Goal: Task Accomplishment & Management: Complete application form

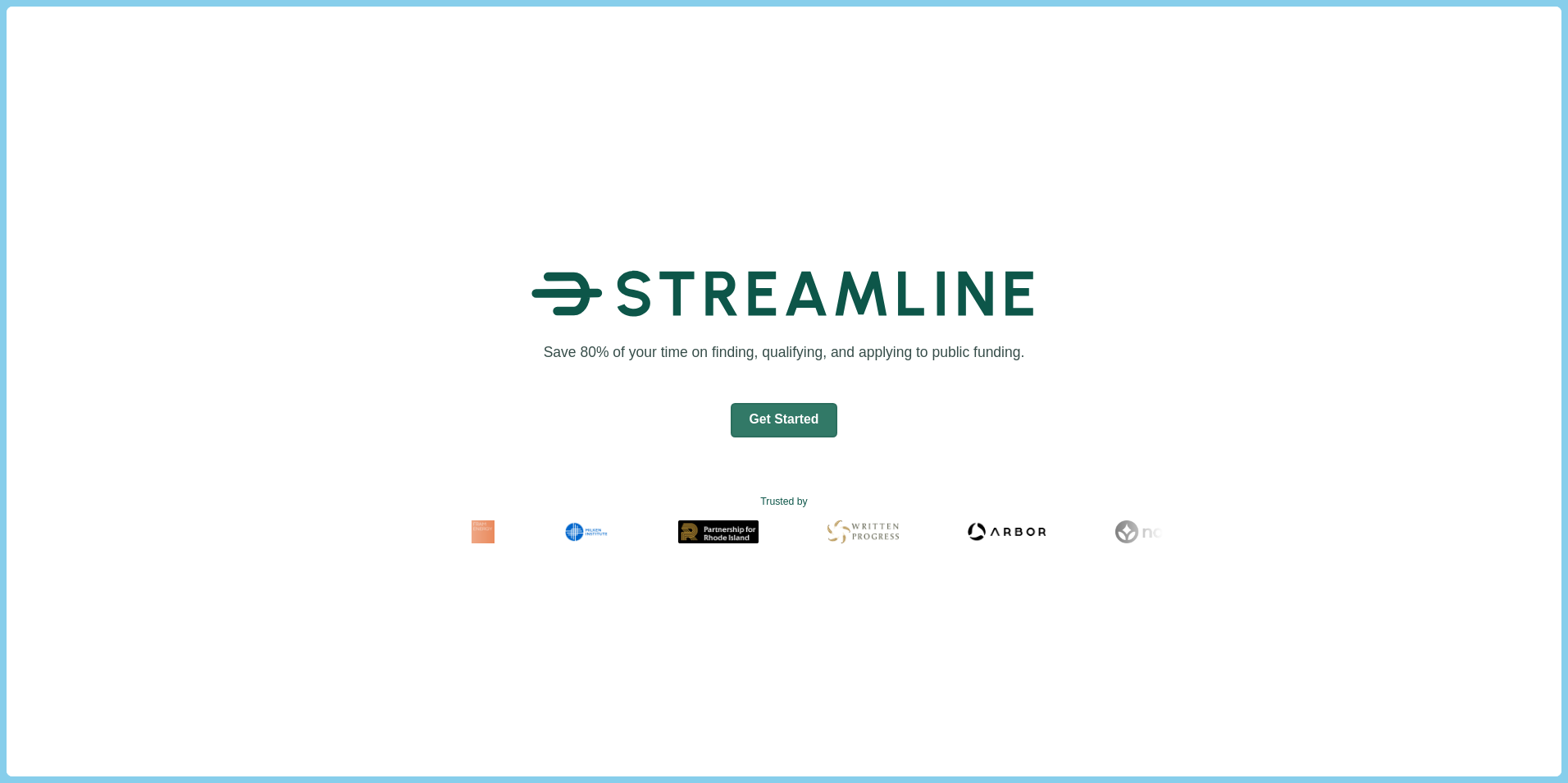
click at [898, 434] on div "Save 80% of your time on finding, qualifying, and applying to public funding. G…" at bounding box center [784, 398] width 643 height 417
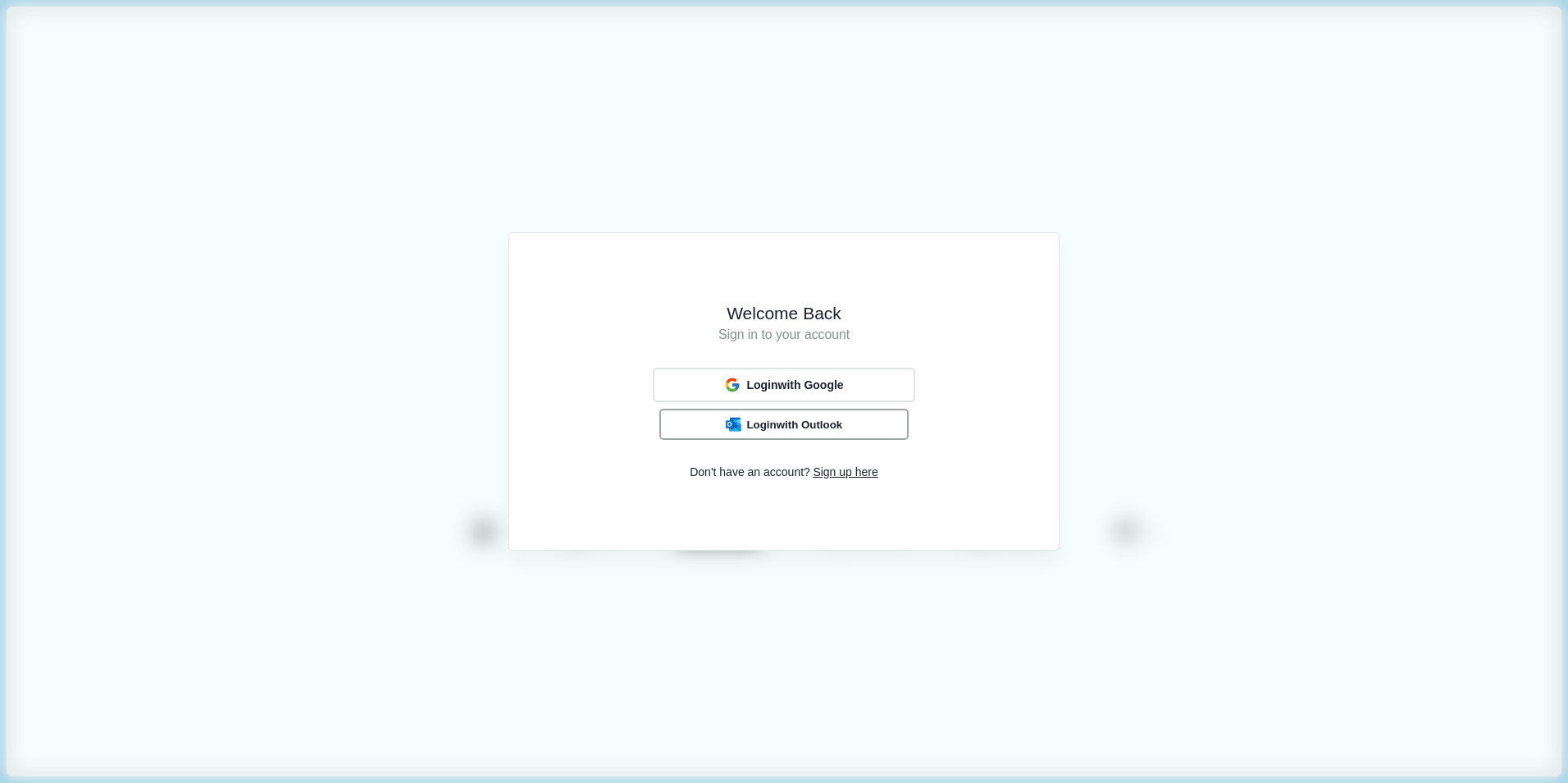
click at [831, 430] on span "Login with Outlook" at bounding box center [794, 425] width 96 height 13
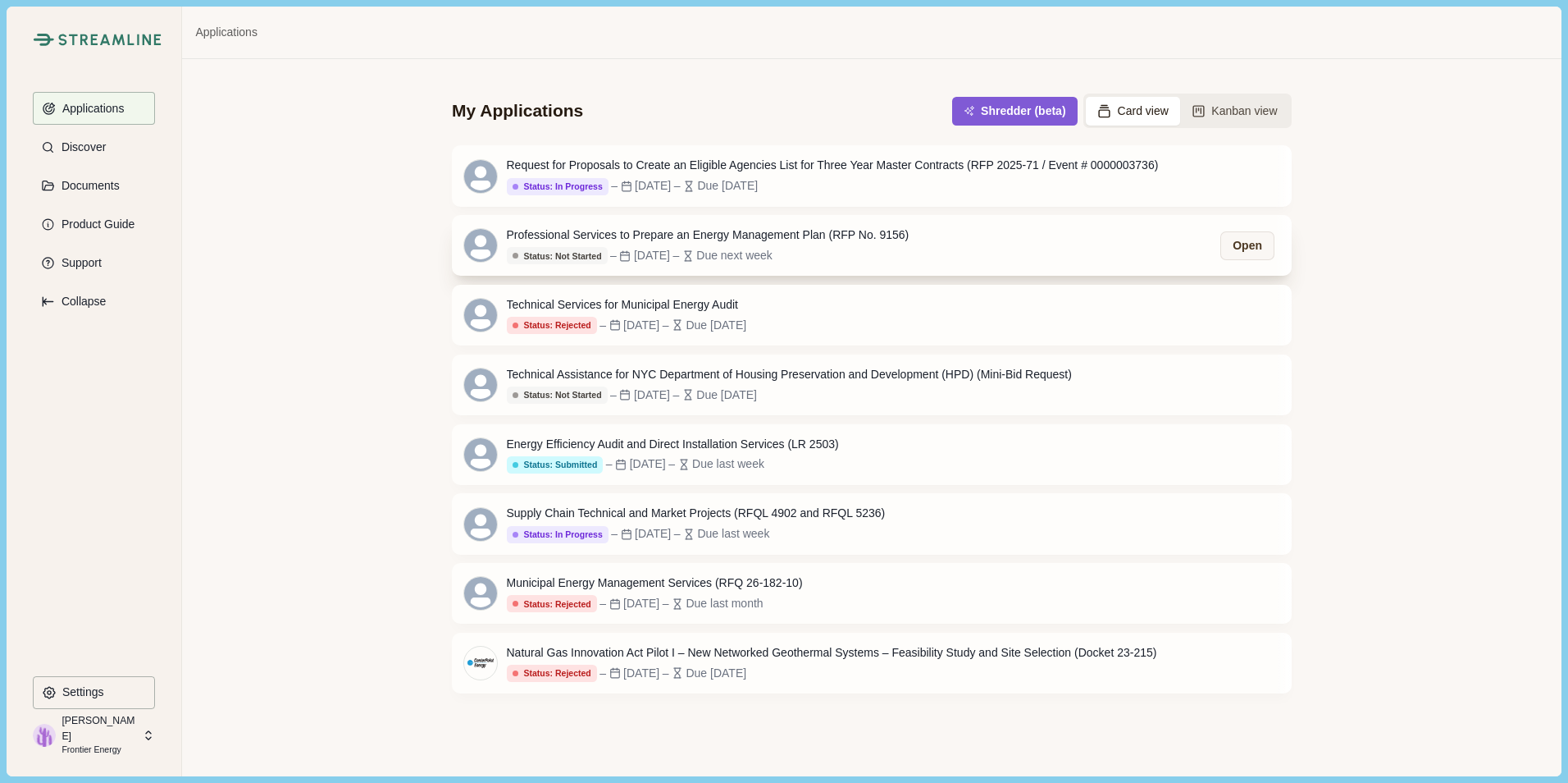
click at [773, 249] on div "Due next week" at bounding box center [734, 255] width 76 height 17
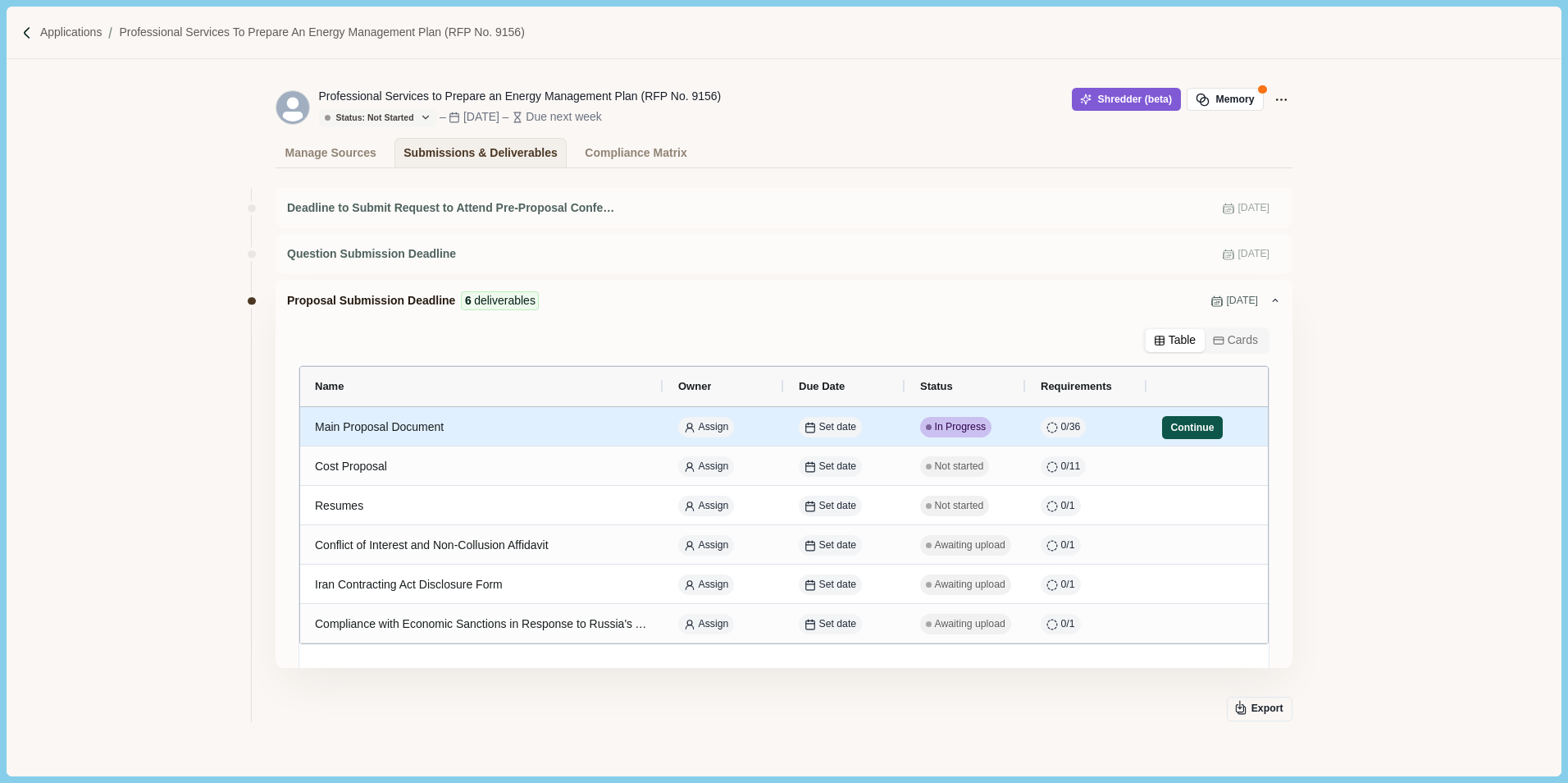
click at [1172, 427] on button "Continue" at bounding box center [1192, 428] width 61 height 23
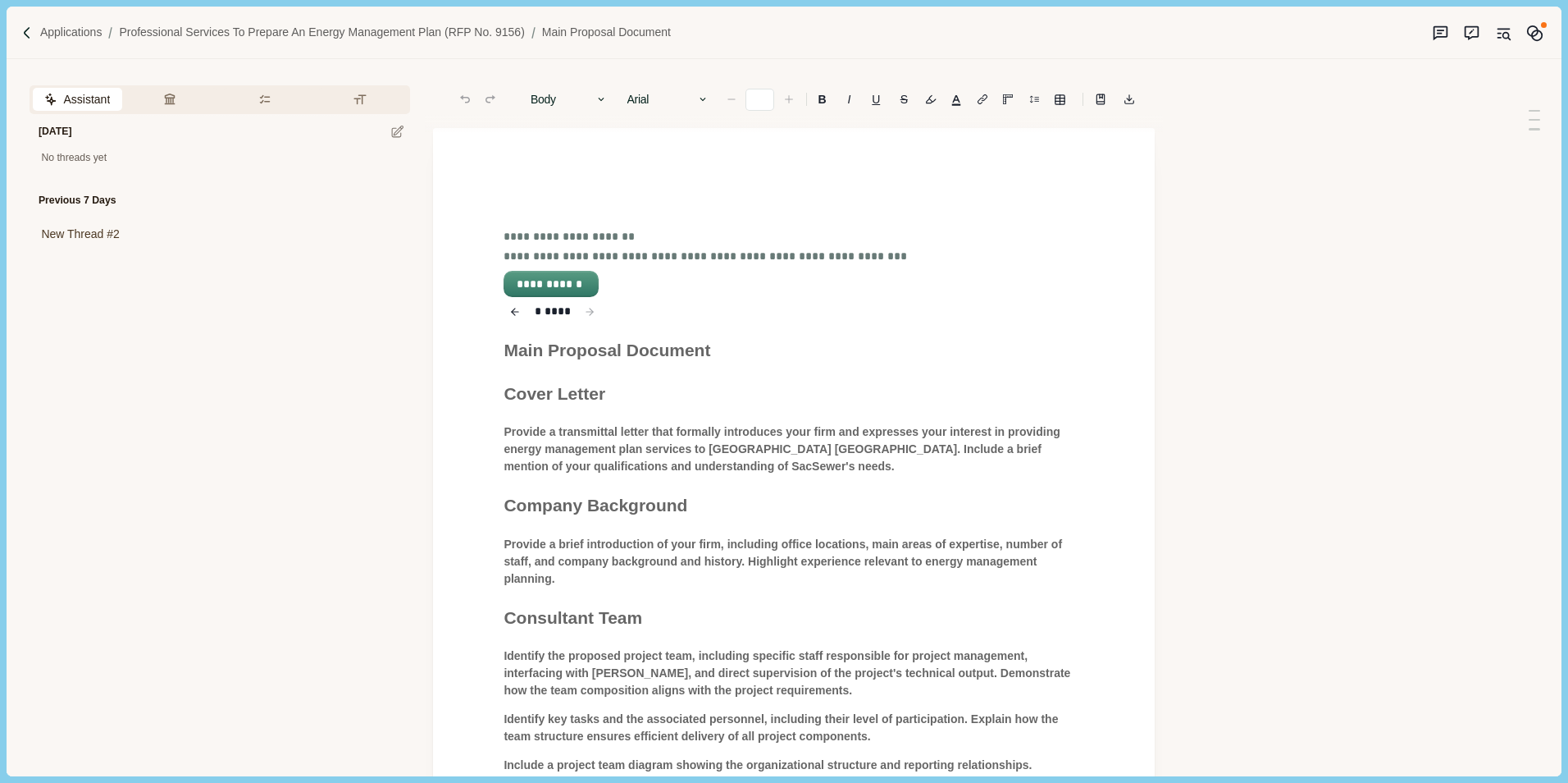
type input "**"
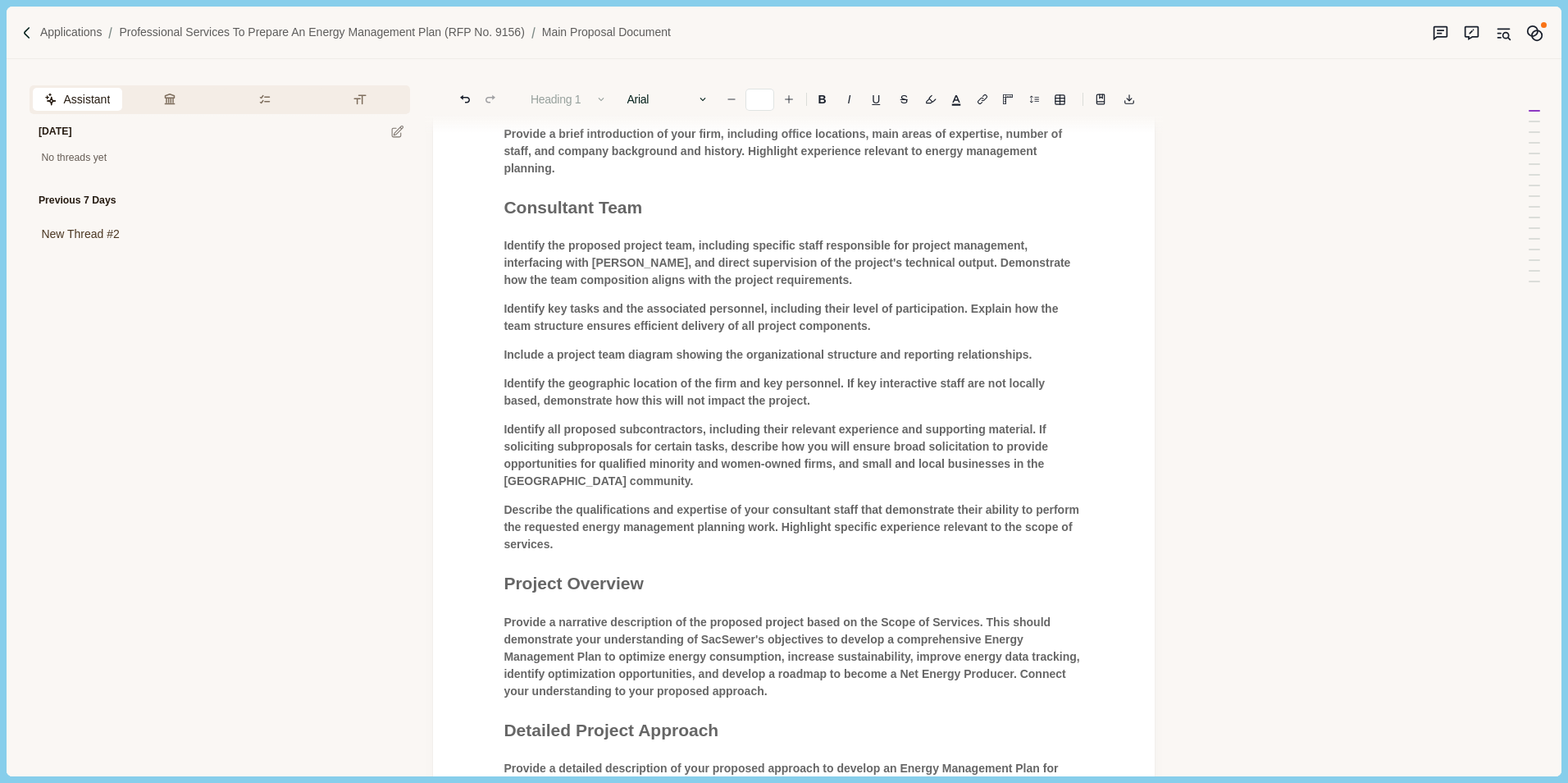
scroll to position [82, 0]
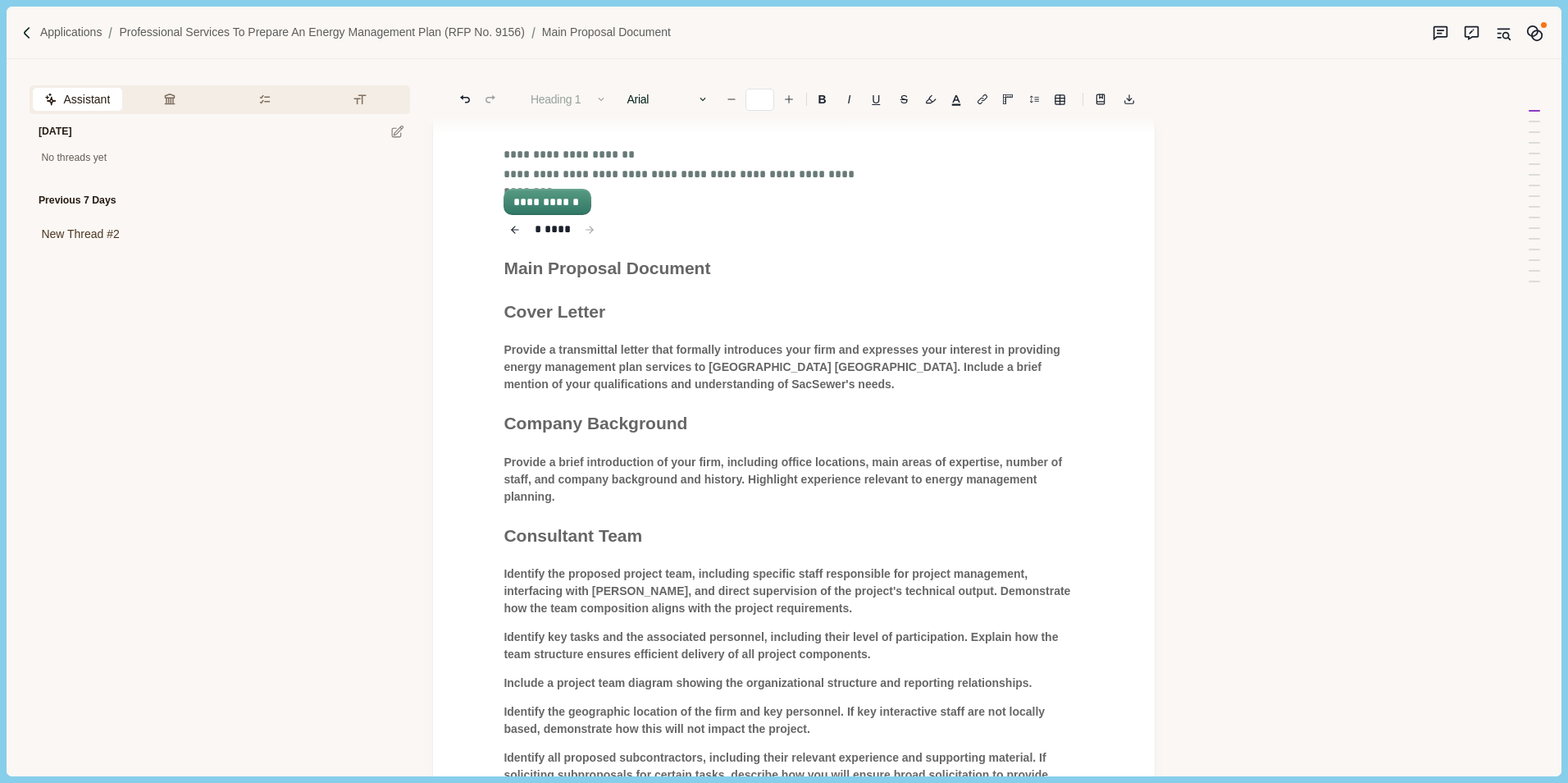
click at [631, 474] on span "Provide a brief introduction of your firm, including office locations, main are…" at bounding box center [784, 479] width 561 height 48
drag, startPoint x: 581, startPoint y: 502, endPoint x: 571, endPoint y: 500, distance: 10.2
click at [579, 501] on p "Provide a brief introduction of your firm, including office locations, main are…" at bounding box center [793, 479] width 580 height 52
click at [562, 499] on p "Provide a brief introduction of your firm, including office locations, main are…" at bounding box center [793, 479] width 580 height 52
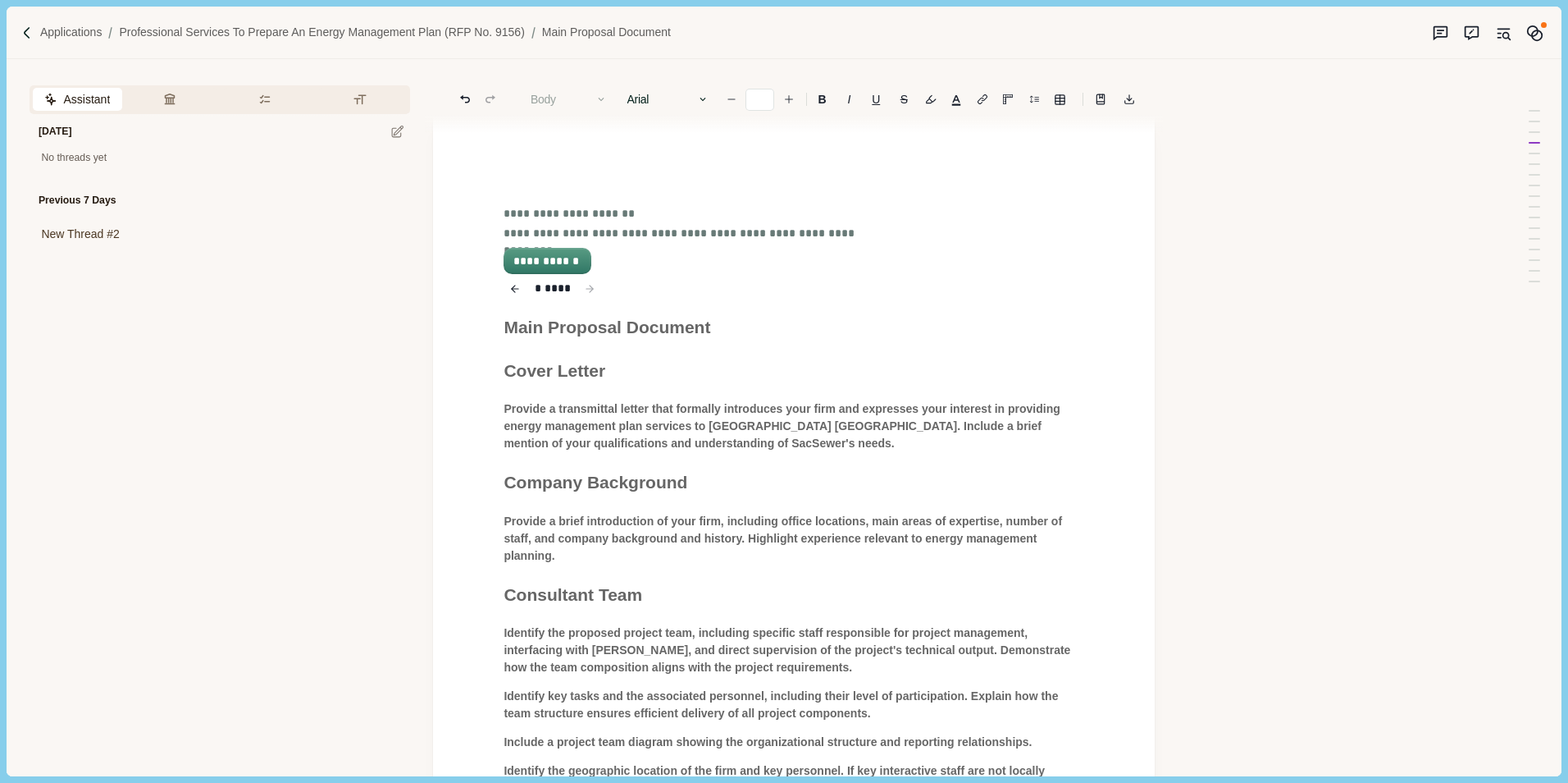
scroll to position [0, 0]
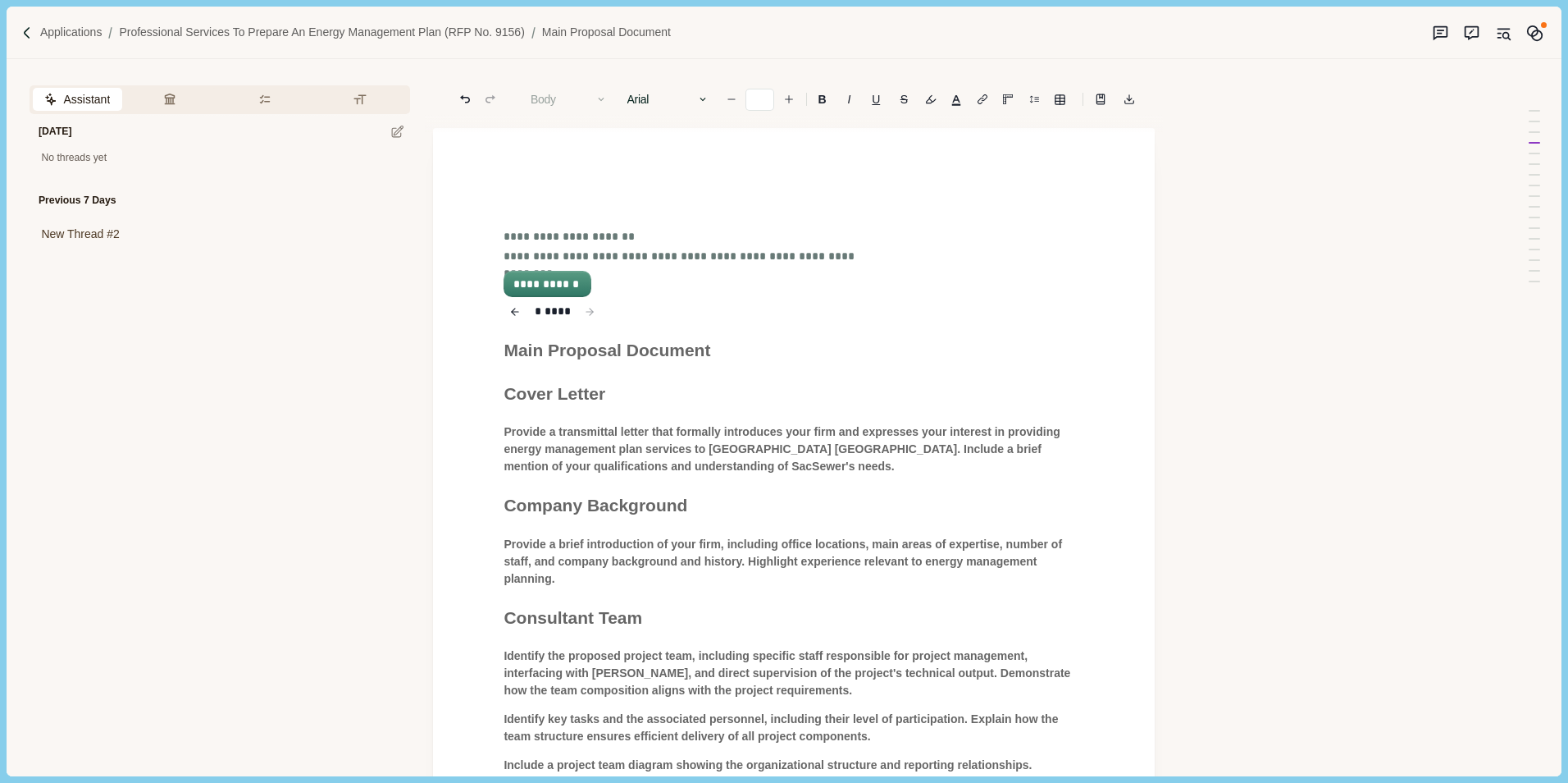
drag, startPoint x: 543, startPoint y: 281, endPoint x: 563, endPoint y: 287, distance: 20.9
click at [543, 281] on button "**********" at bounding box center [547, 284] width 83 height 23
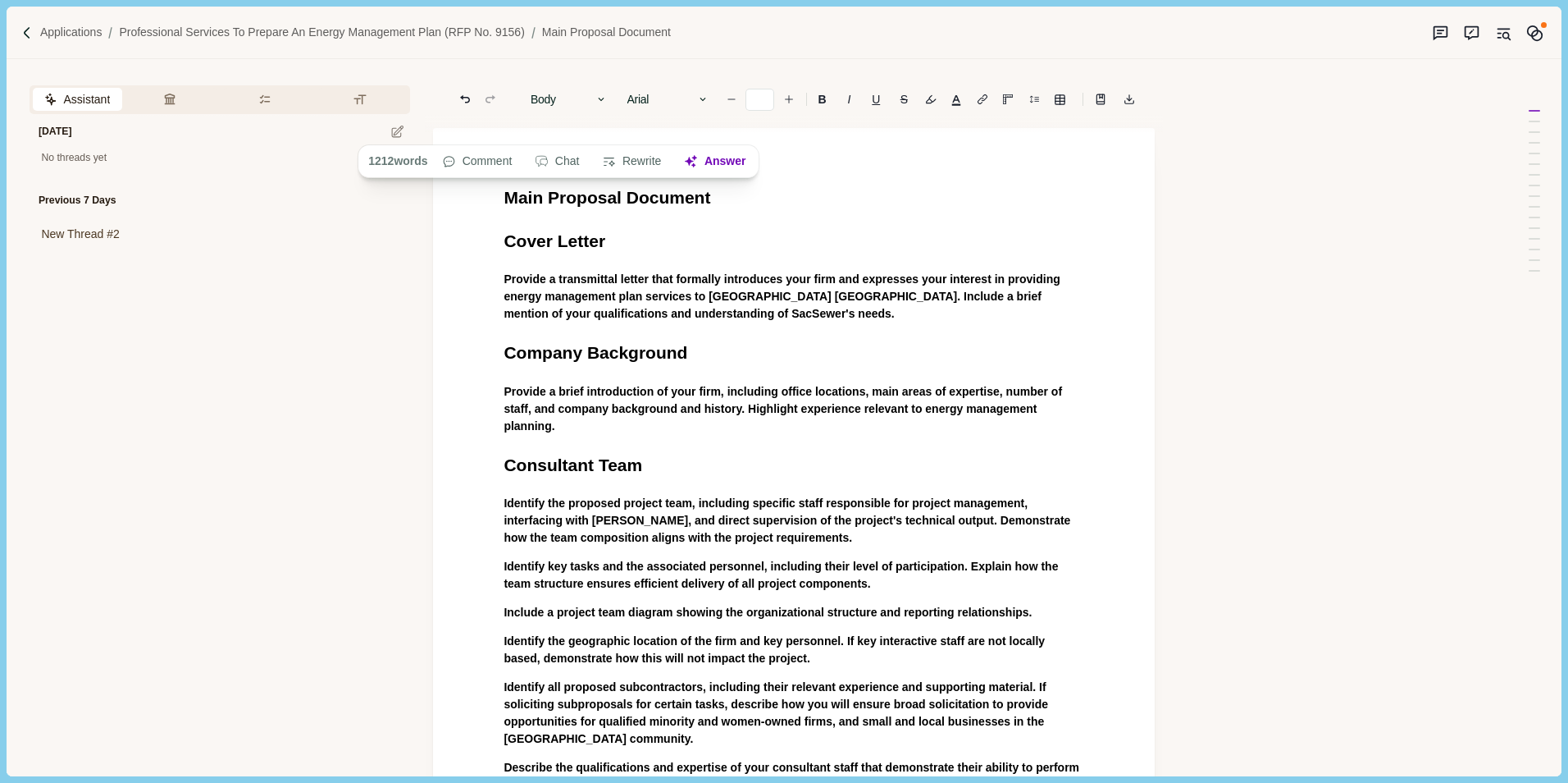
click at [100, 159] on div "No threads yet" at bounding box center [220, 159] width 381 height 15
click at [169, 94] on icon "button" at bounding box center [170, 99] width 13 height 13
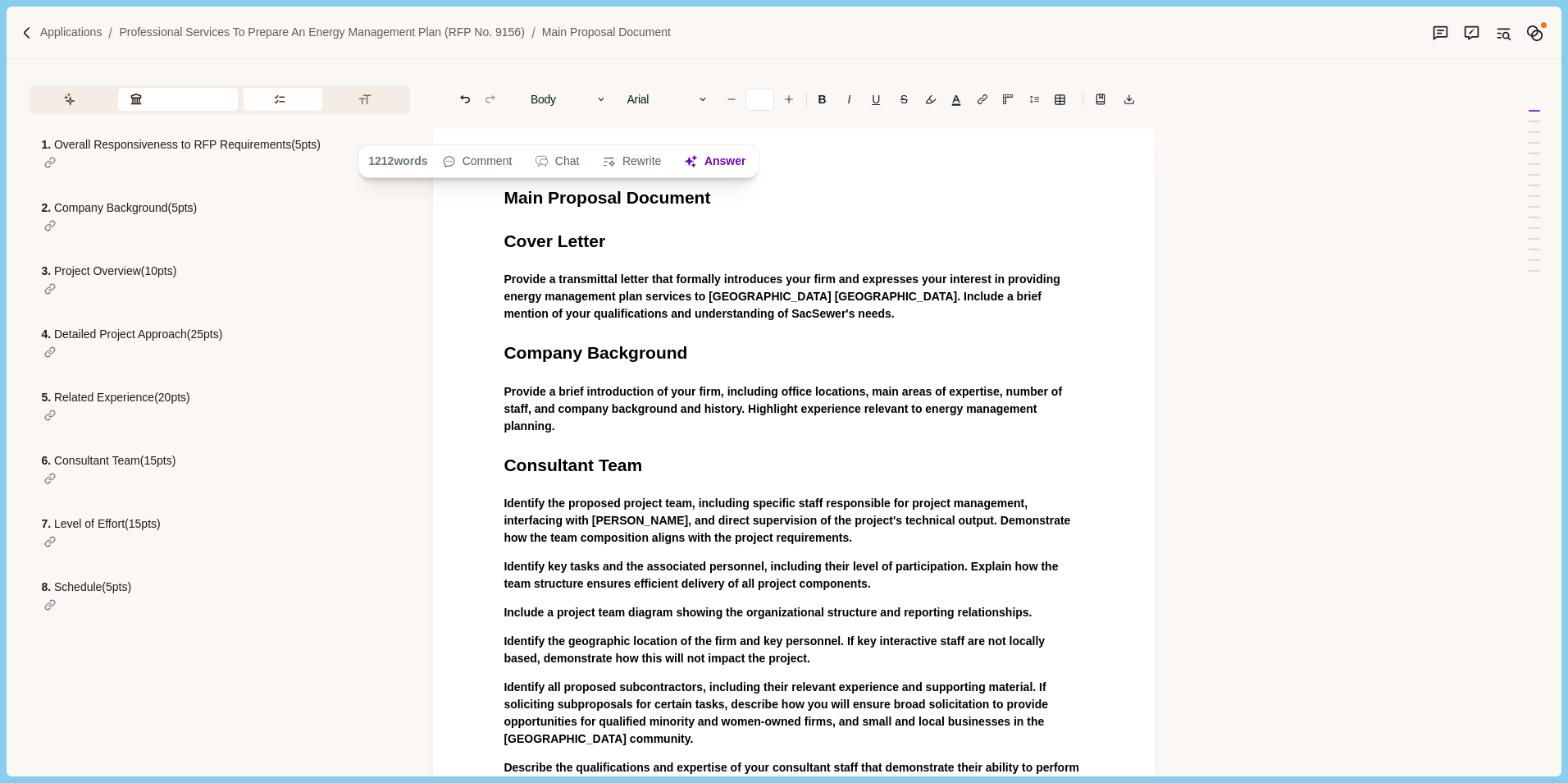
click at [268, 104] on button "Requirements" at bounding box center [283, 99] width 79 height 23
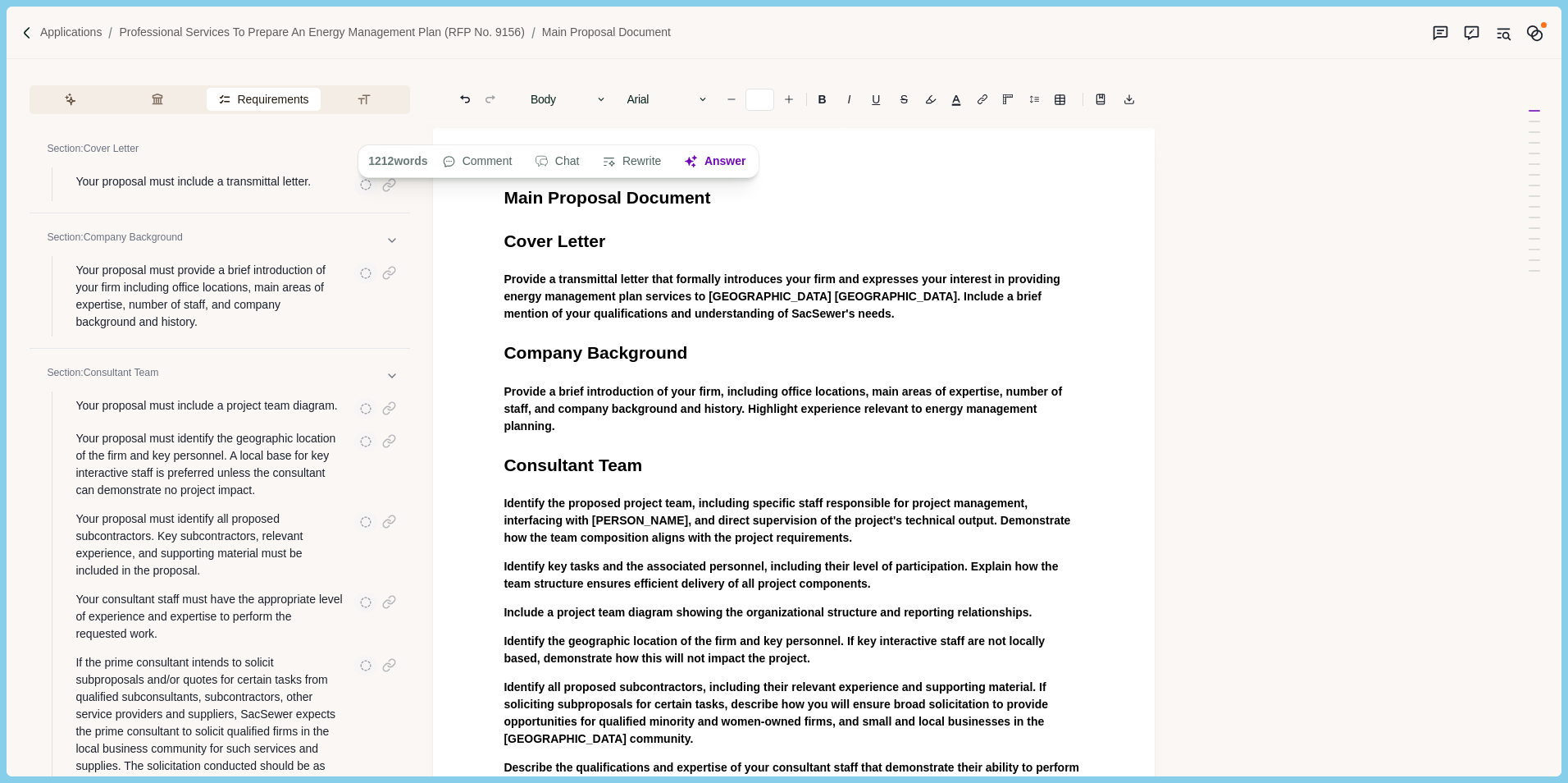
click at [615, 236] on h1 "Cover Letter" at bounding box center [793, 241] width 580 height 26
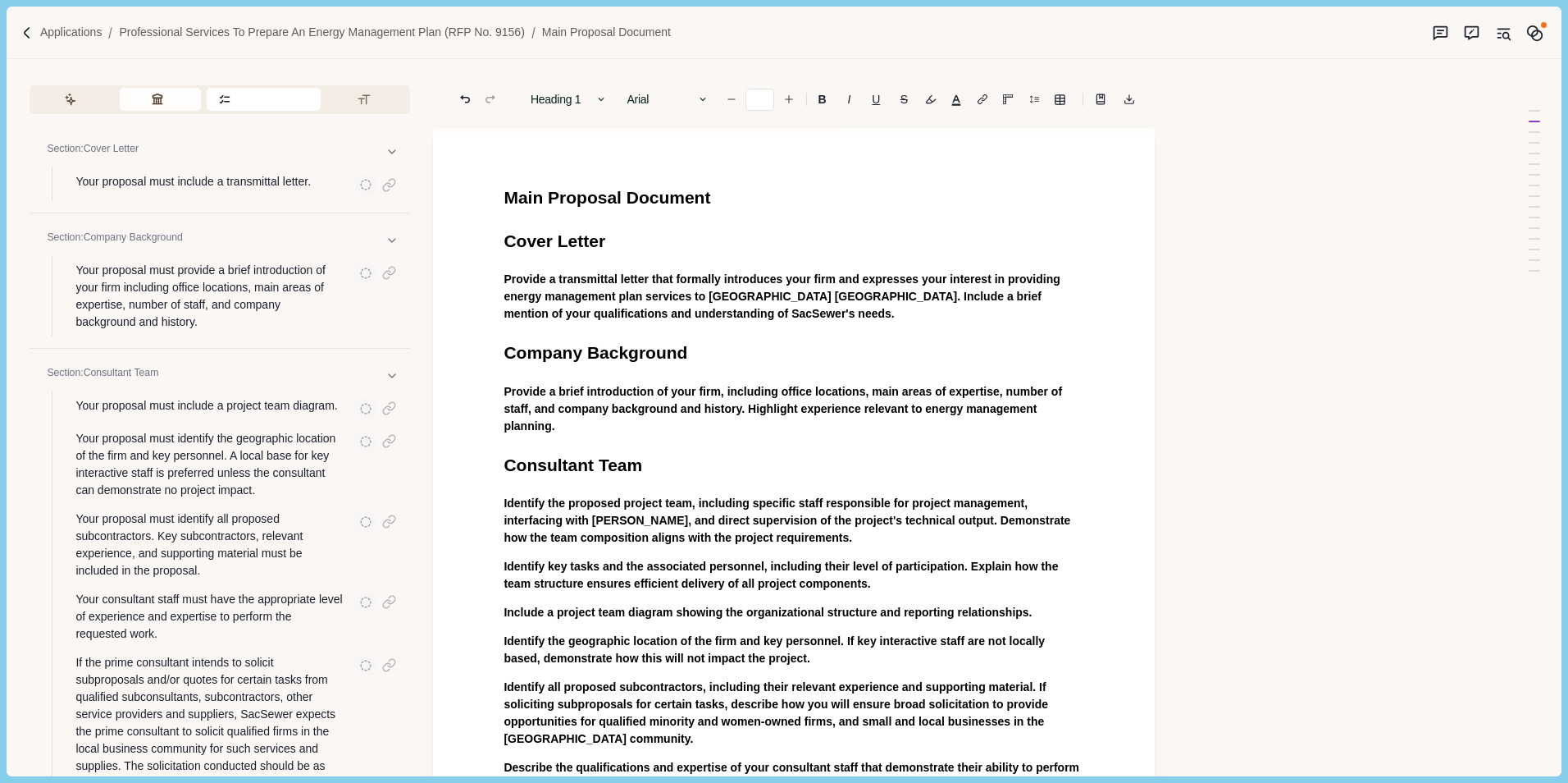
click at [141, 98] on button "Review Criteria" at bounding box center [160, 99] width 81 height 23
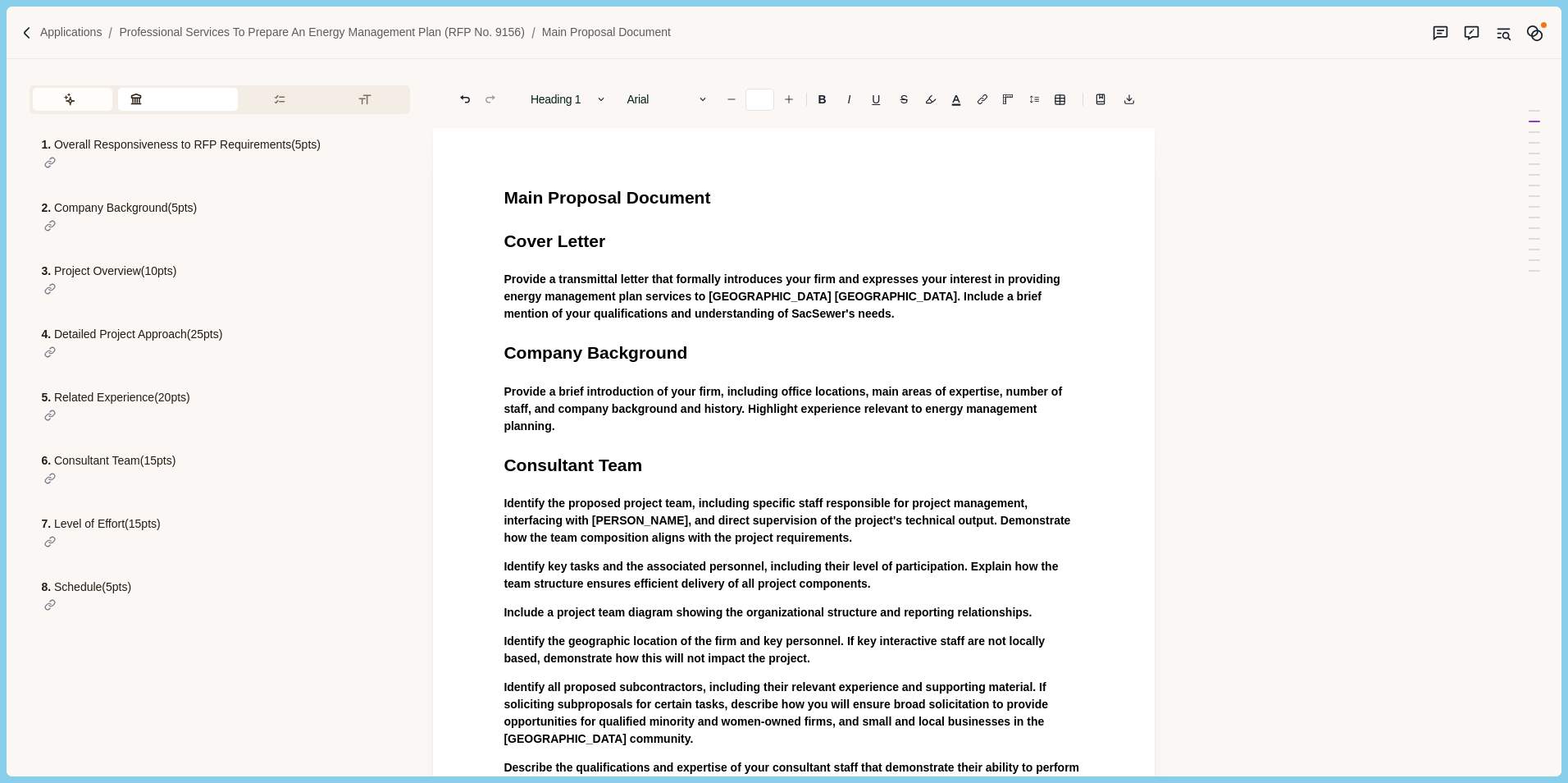
click at [84, 110] on button "Assistant" at bounding box center [73, 99] width 79 height 23
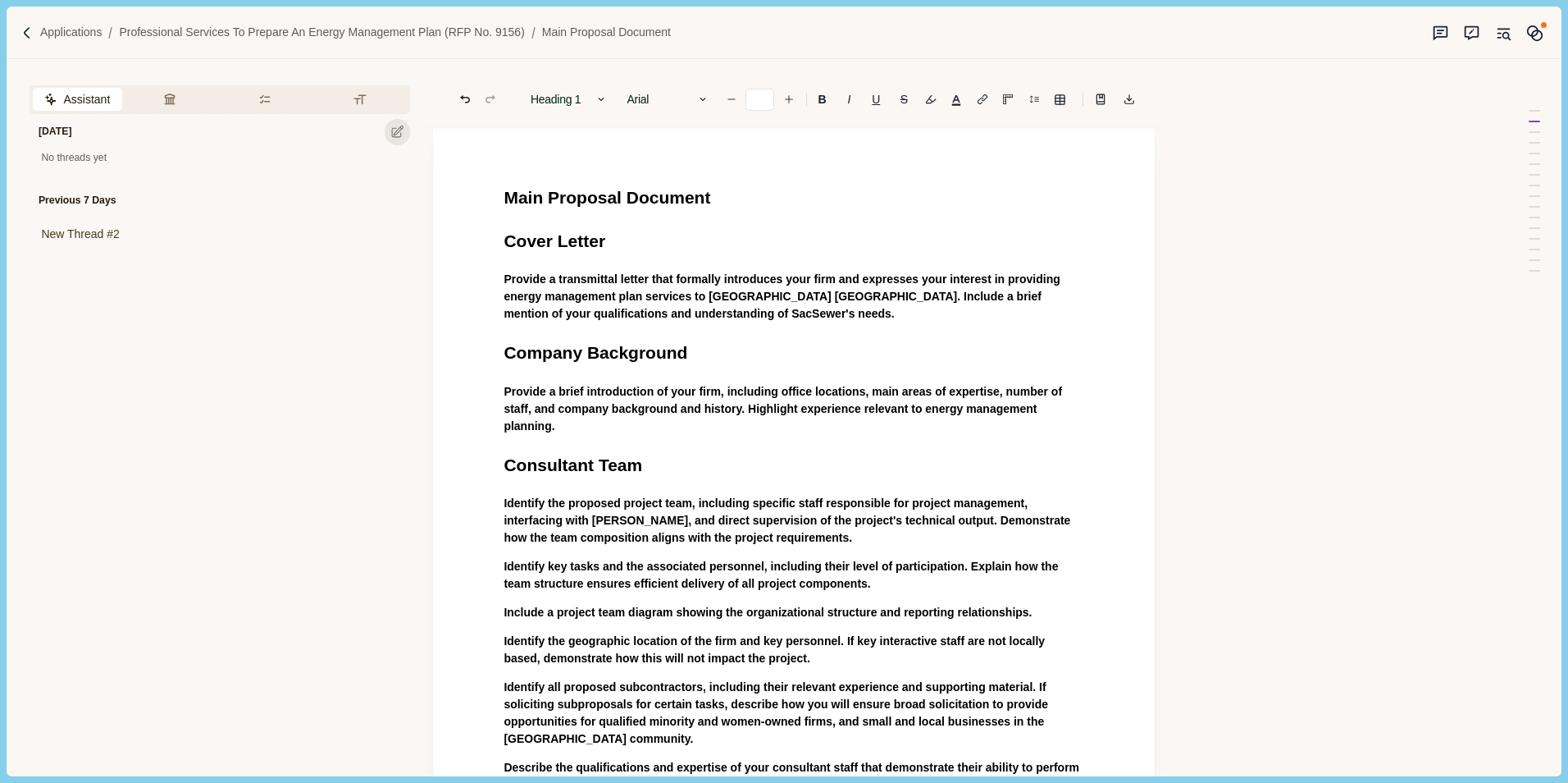
click at [396, 133] on icon at bounding box center [398, 132] width 15 height 15
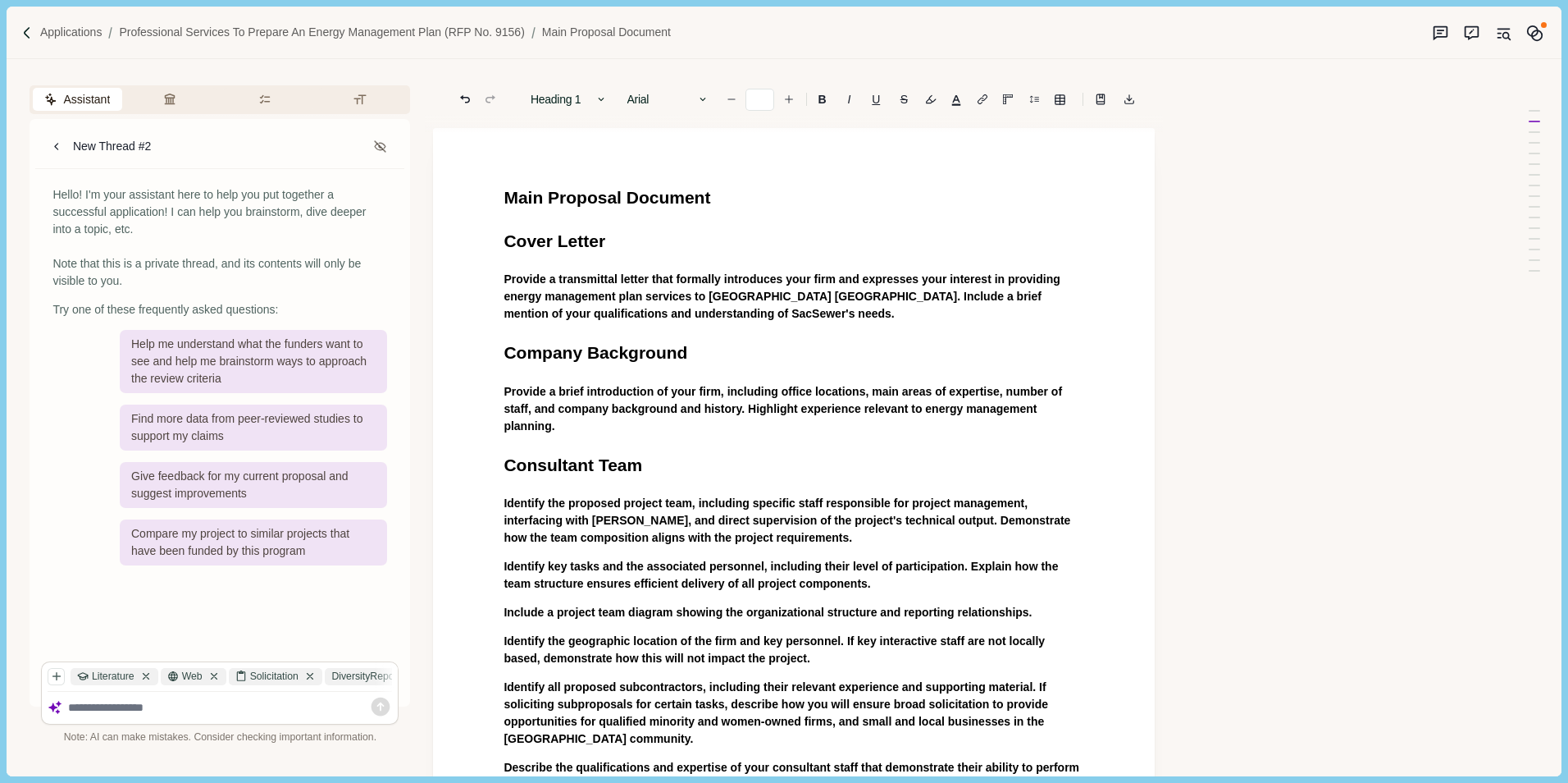
click at [134, 711] on textarea at bounding box center [230, 707] width 324 height 14
click at [51, 678] on icon "button" at bounding box center [57, 676] width 12 height 12
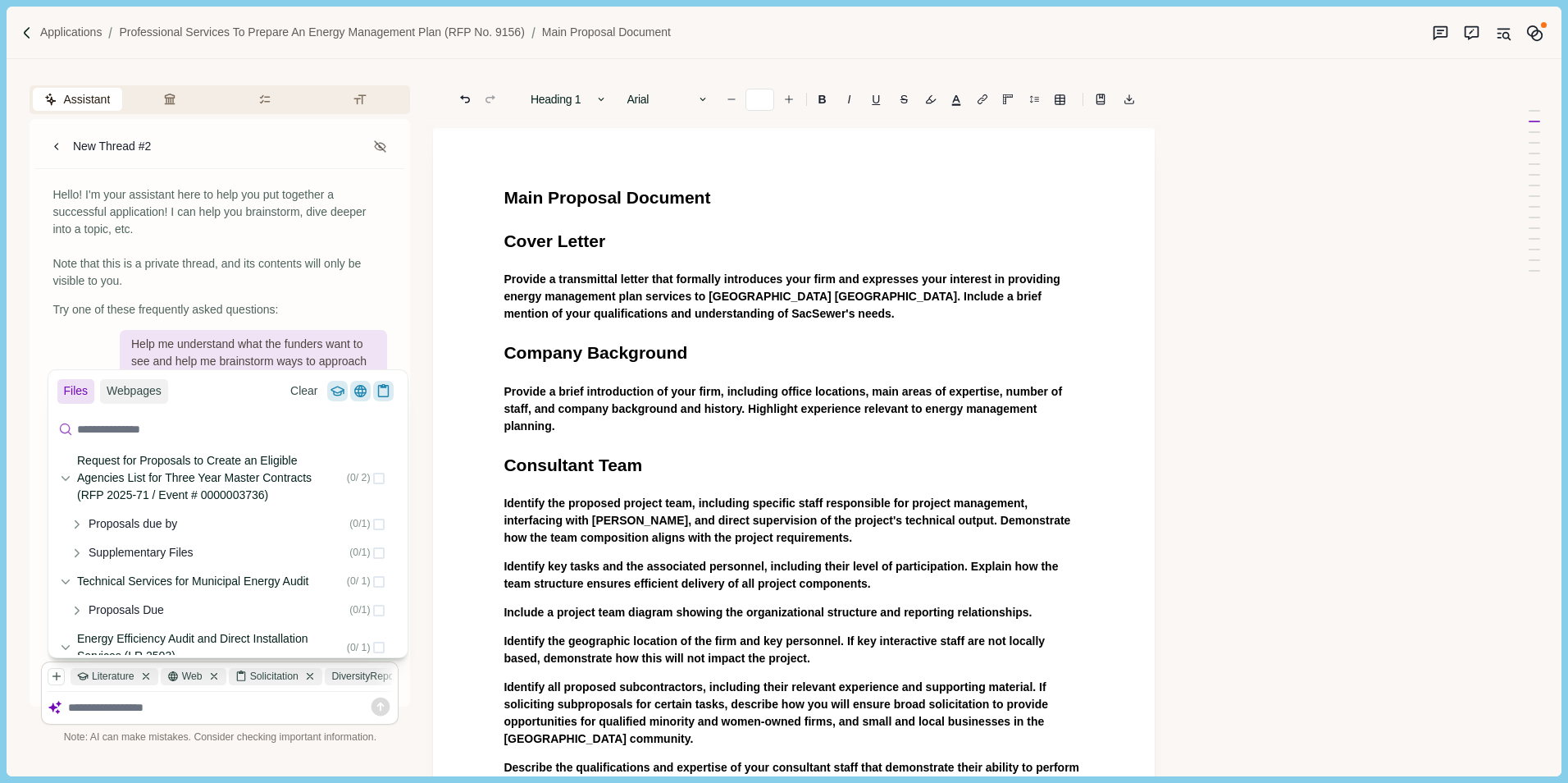
click at [192, 425] on input at bounding box center [228, 429] width 348 height 29
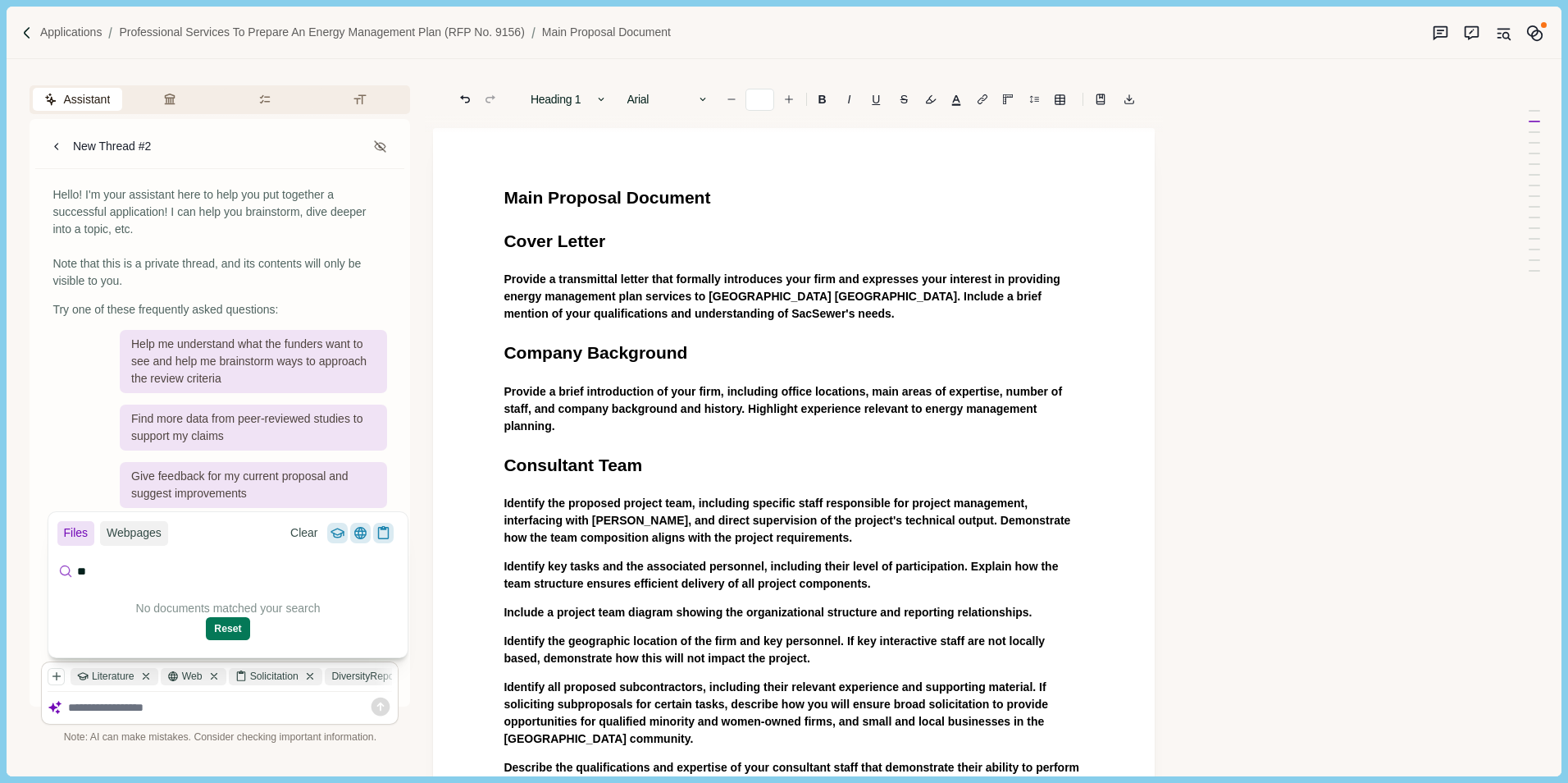
type input "*"
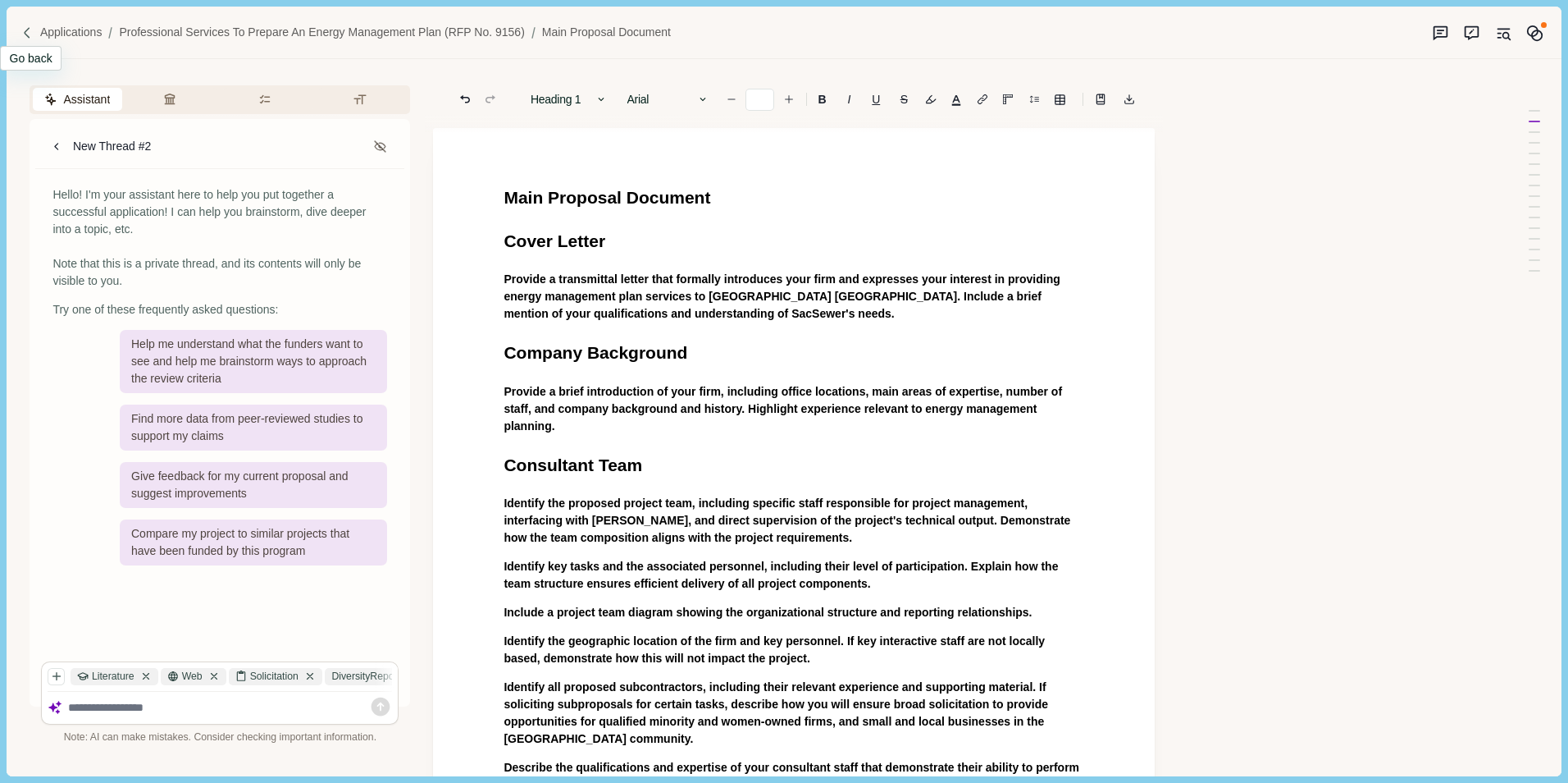
click at [23, 32] on img at bounding box center [27, 33] width 14 height 14
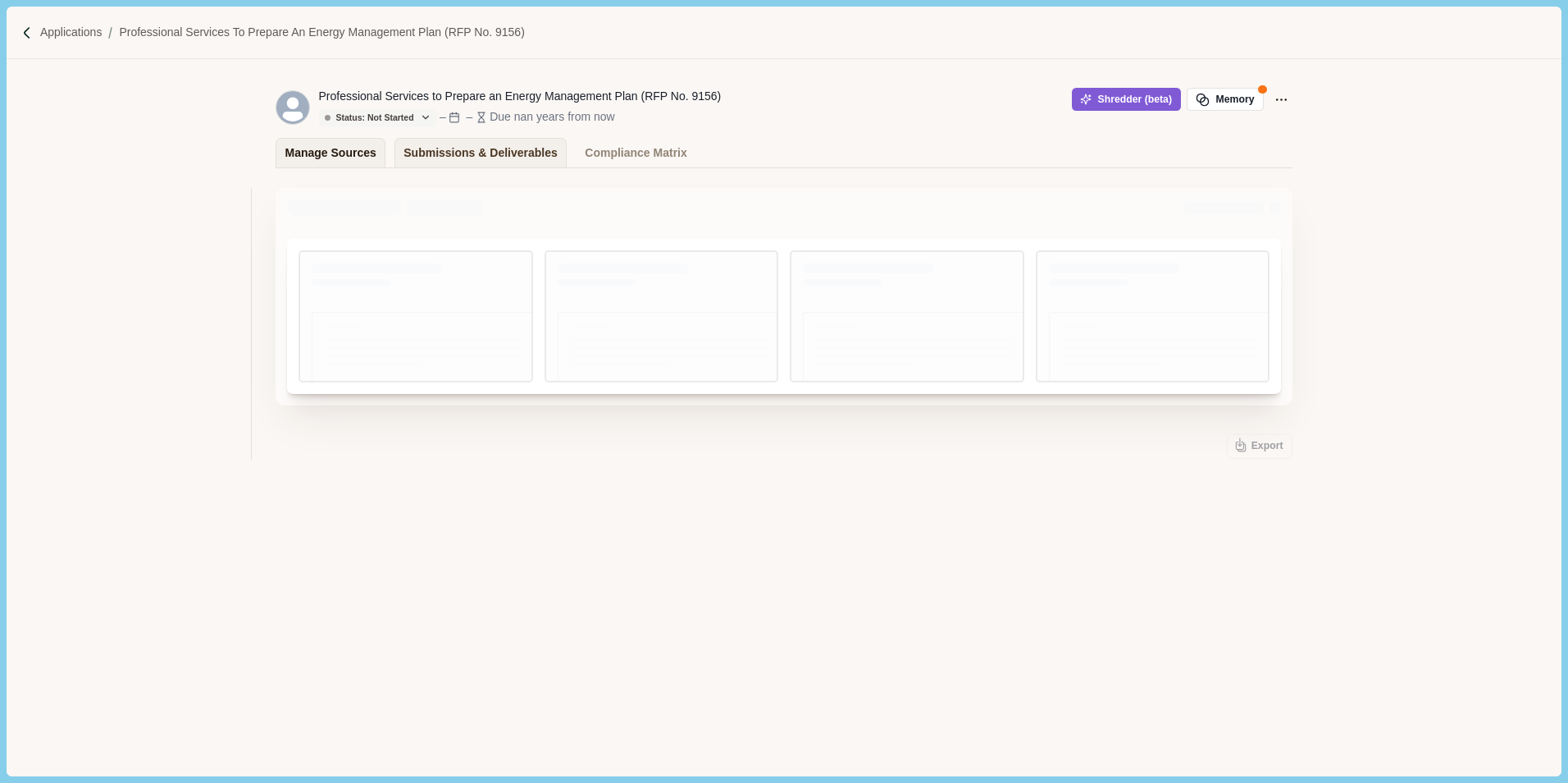
click at [345, 153] on div "Manage Sources" at bounding box center [331, 153] width 91 height 29
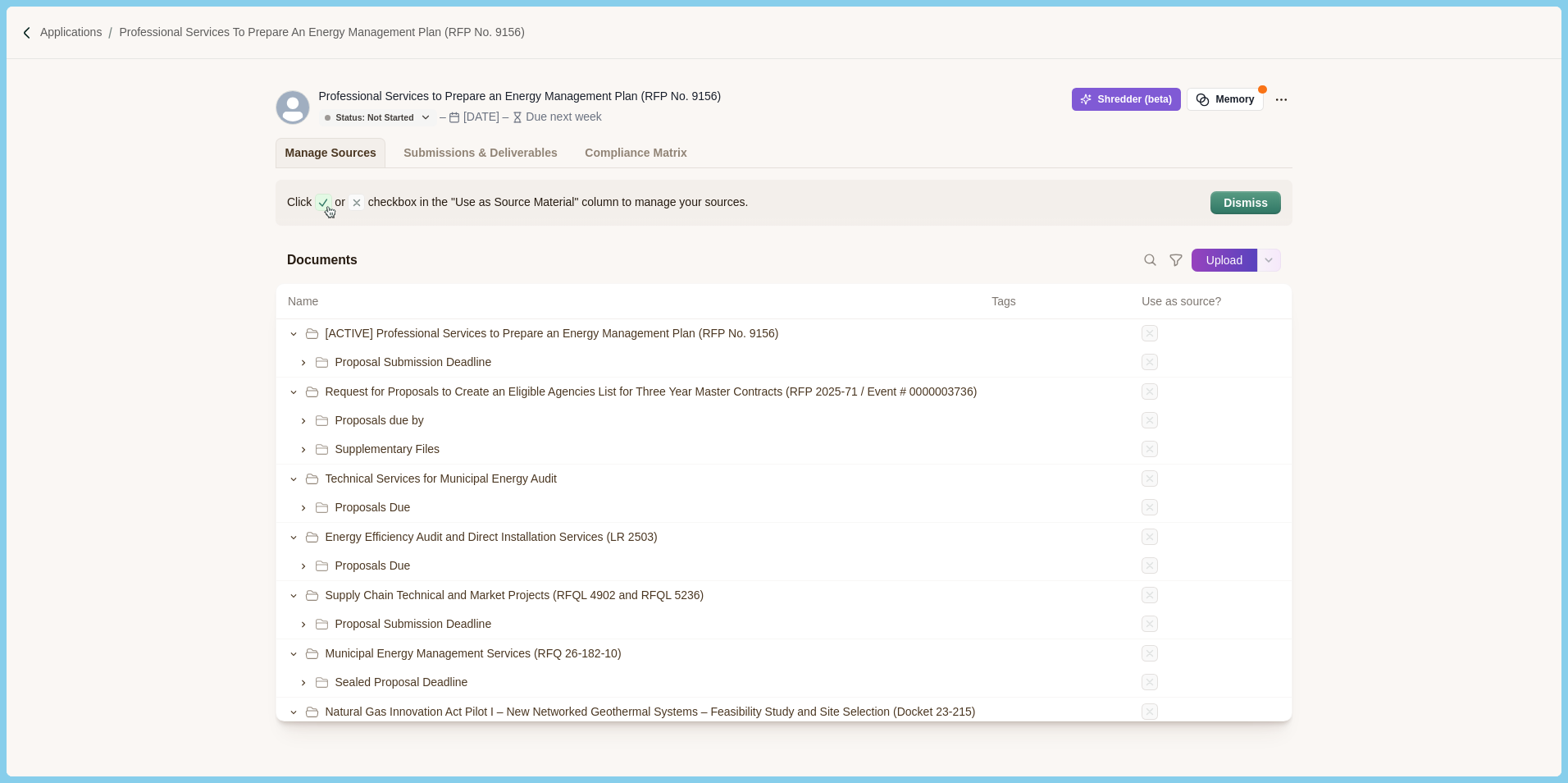
click at [1213, 259] on button "Upload" at bounding box center [1224, 260] width 65 height 26
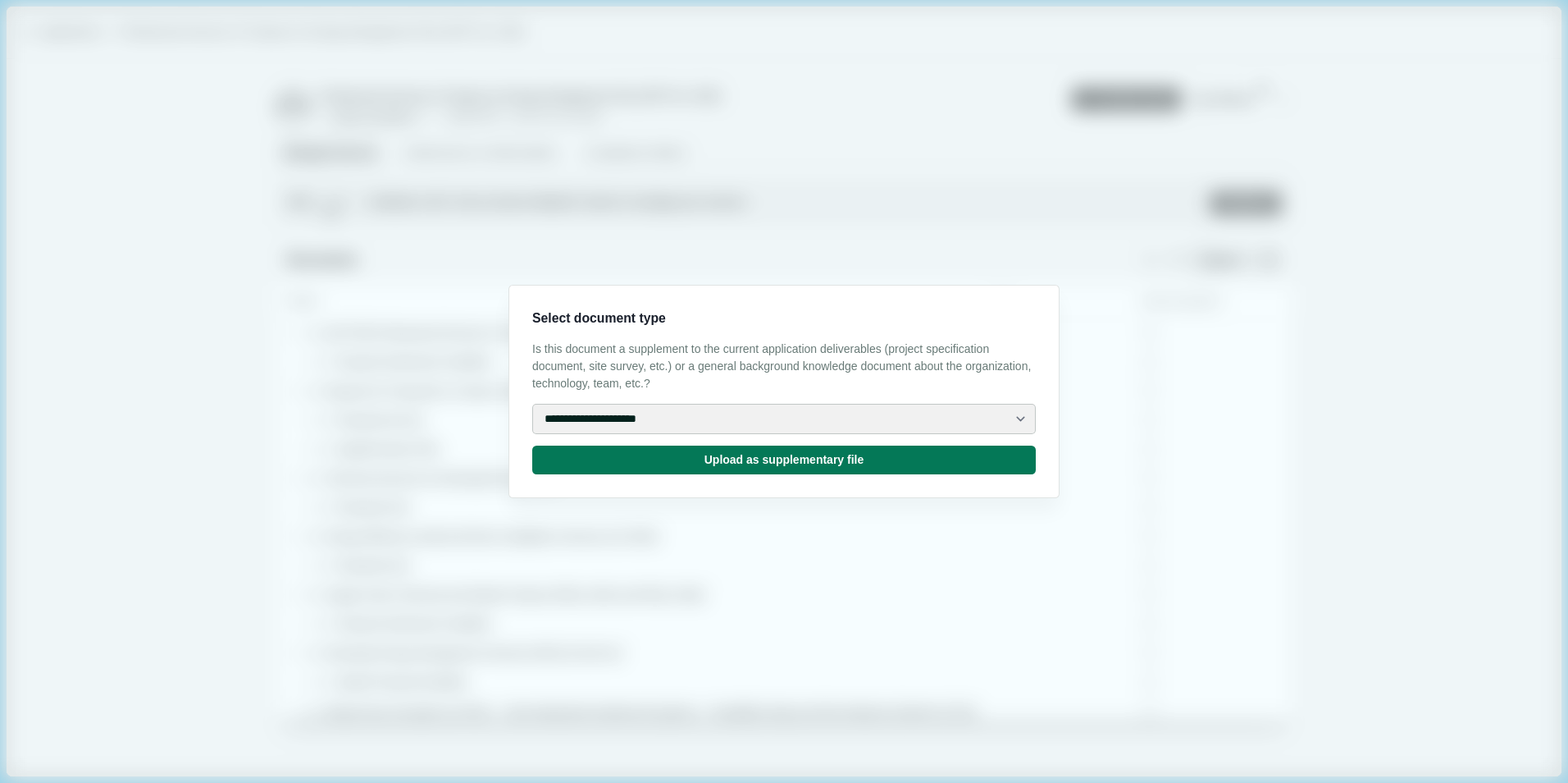
click at [732, 407] on select "**********" at bounding box center [784, 419] width 504 height 31
select select "**********"
click at [533, 404] on select "**********" at bounding box center [784, 419] width 504 height 31
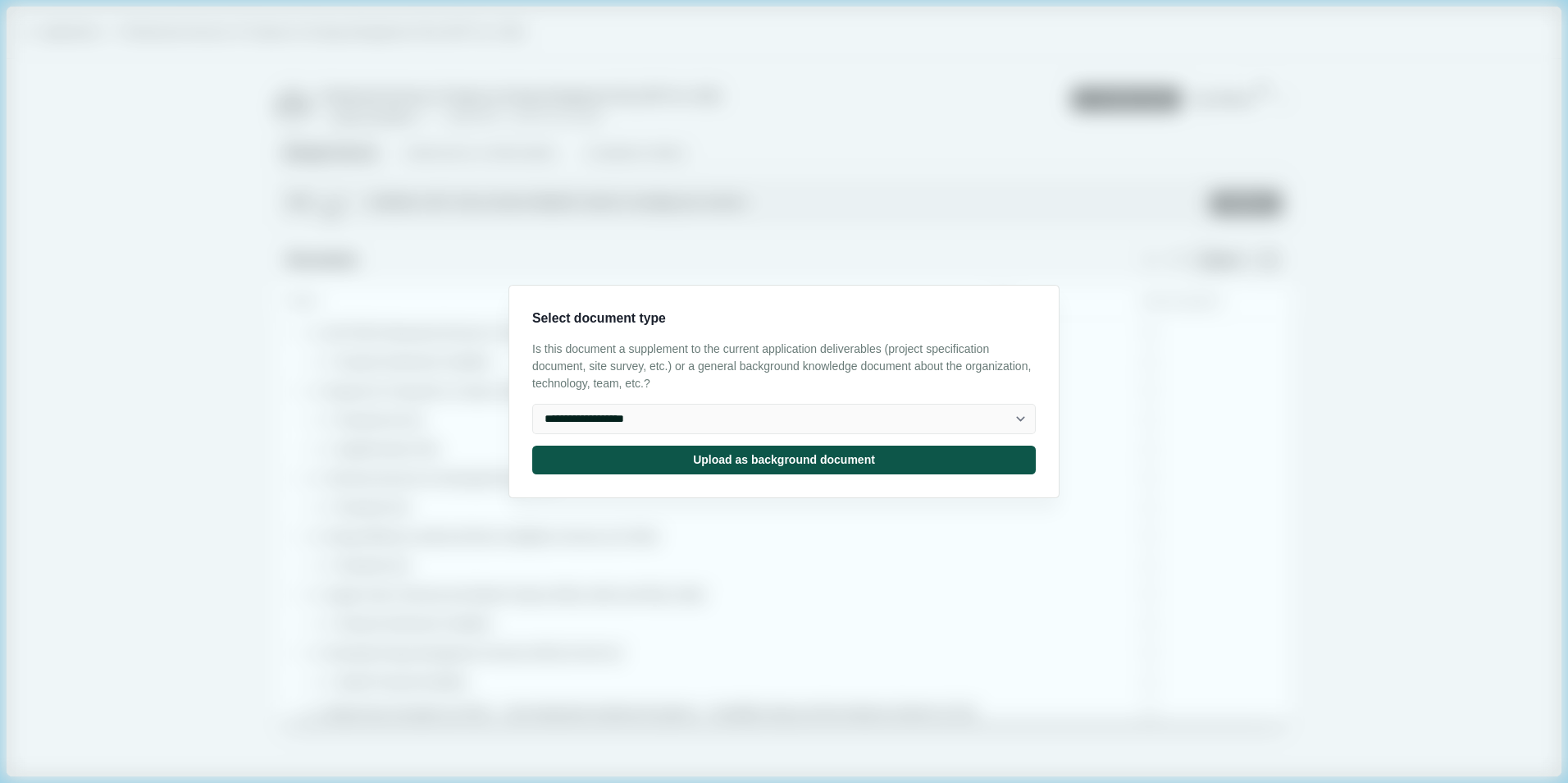
click at [733, 458] on button "Upload as background document" at bounding box center [784, 459] width 504 height 29
click at [1191, 260] on input "Upload" at bounding box center [1191, 260] width 1 height 1
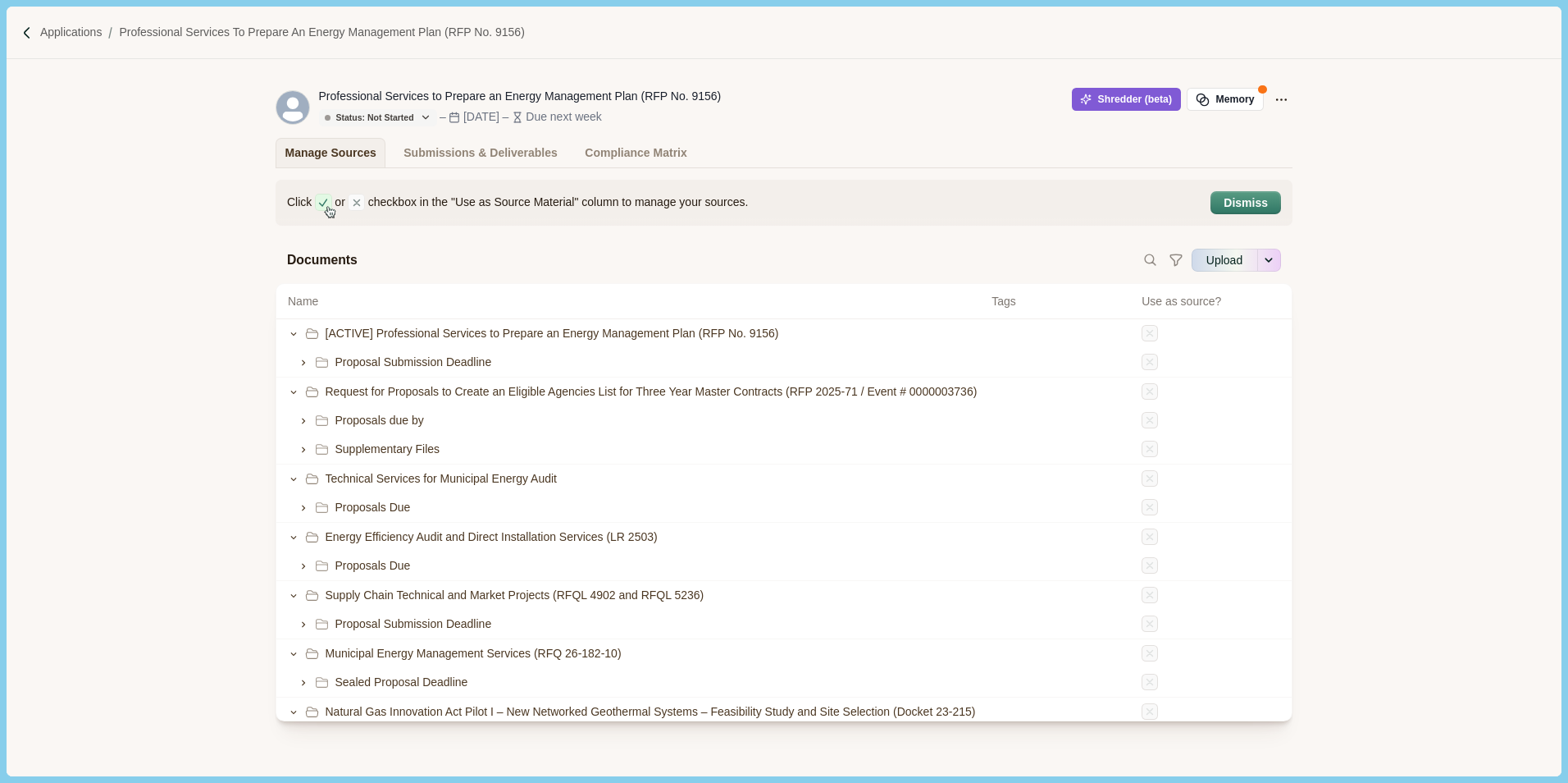
type input "**********"
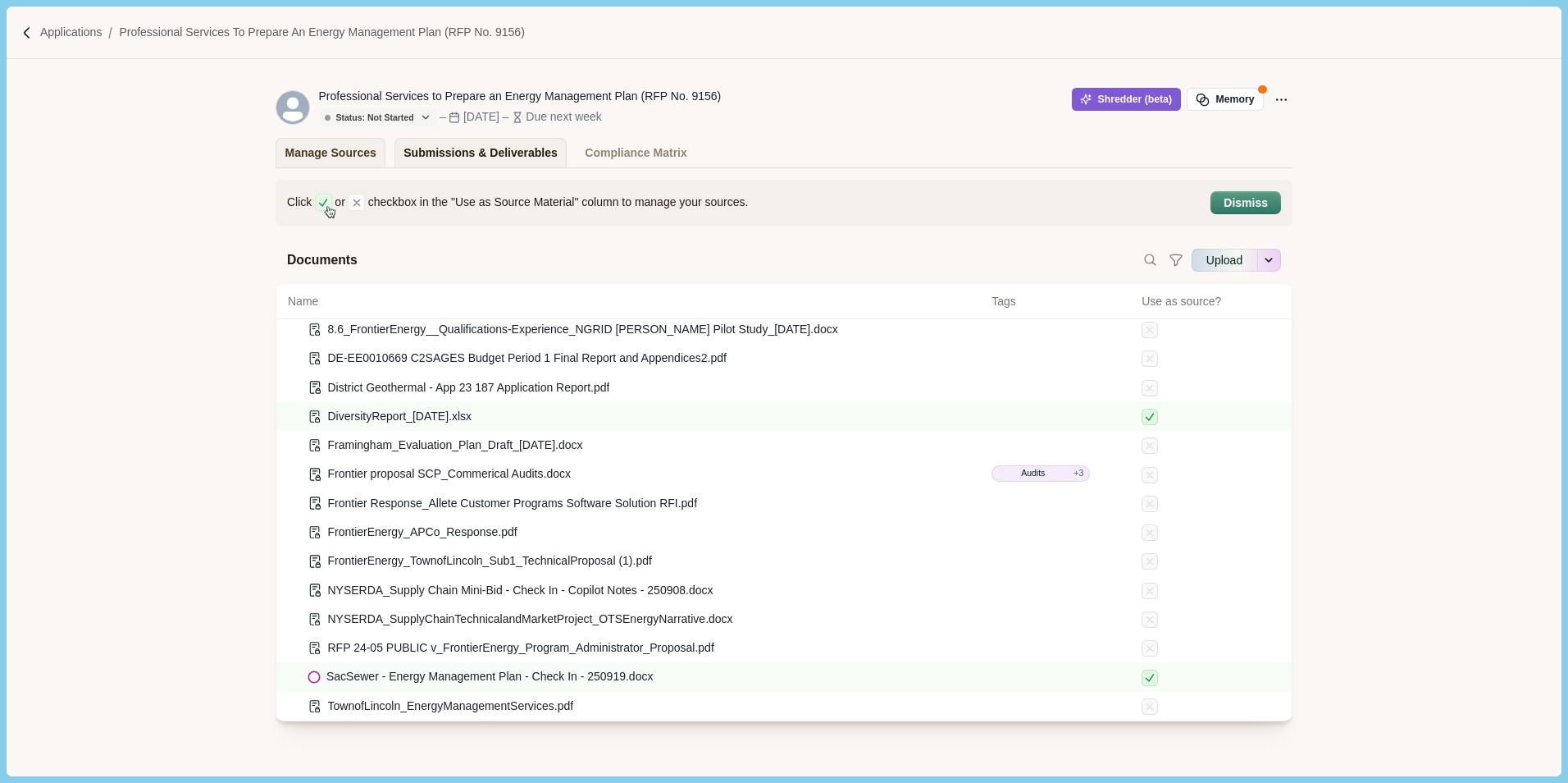
click at [469, 155] on div "Submissions & Deliverables" at bounding box center [481, 153] width 154 height 29
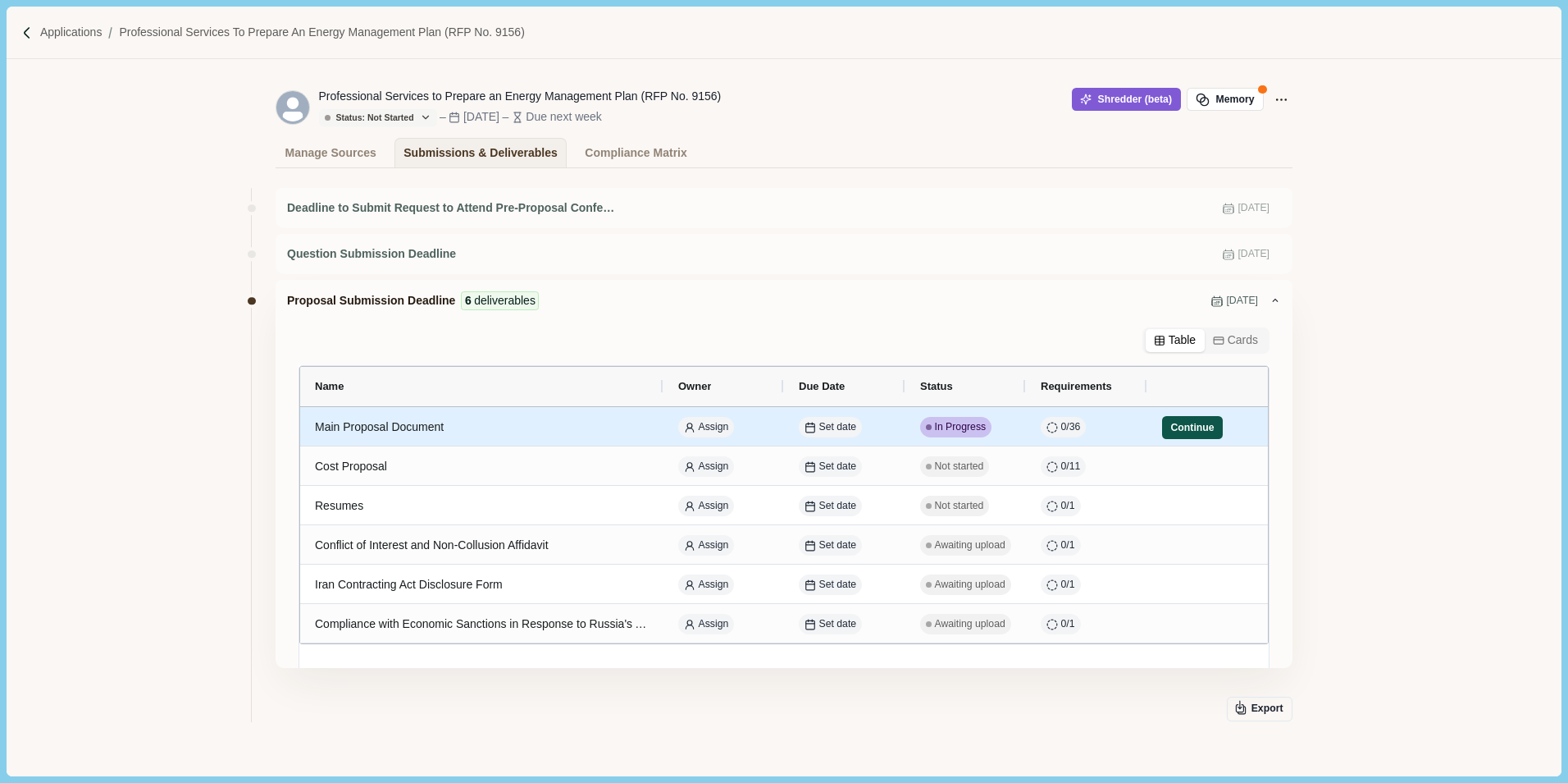
click at [1184, 429] on button "Continue" at bounding box center [1192, 428] width 61 height 23
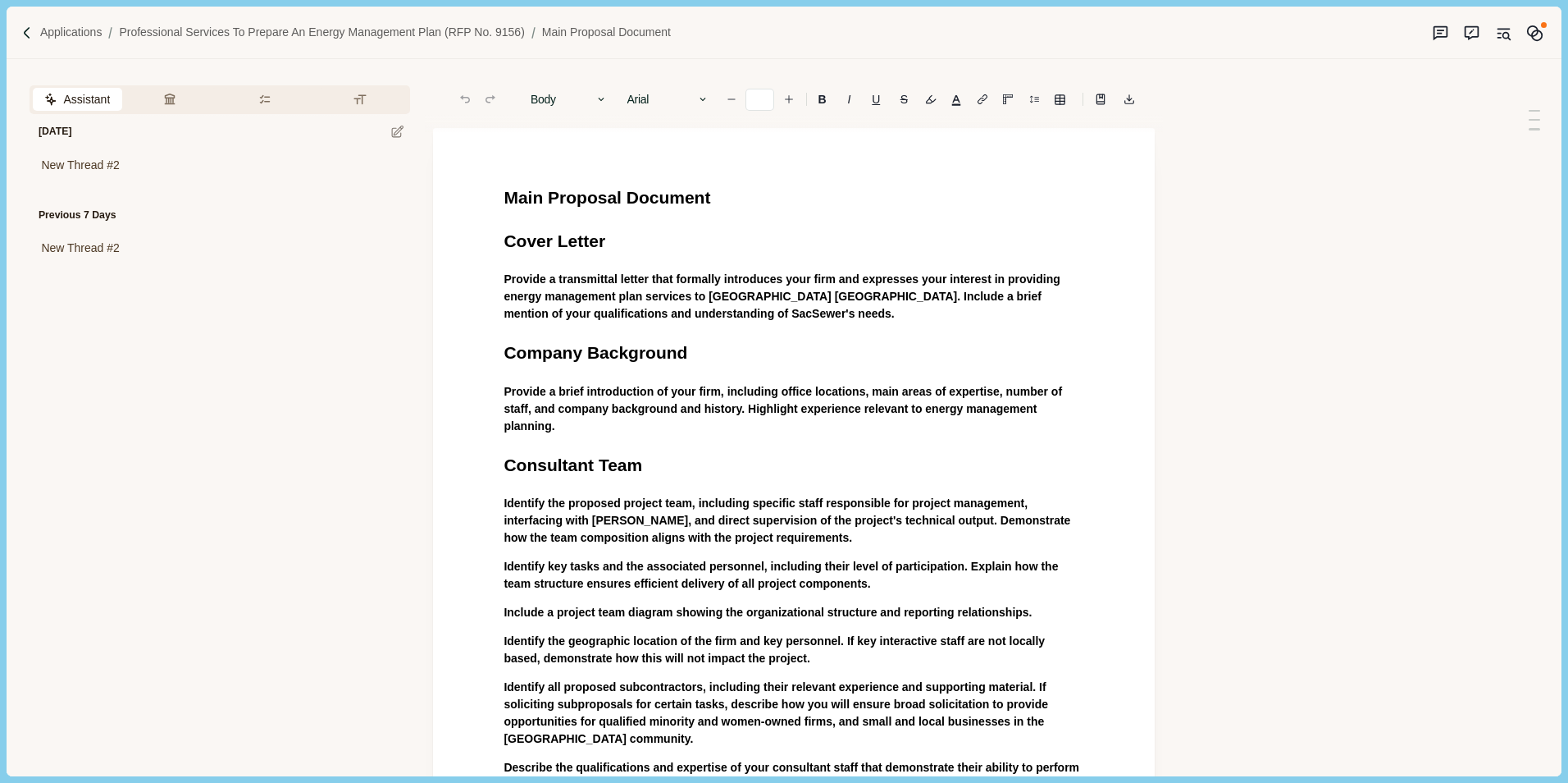
type input "**"
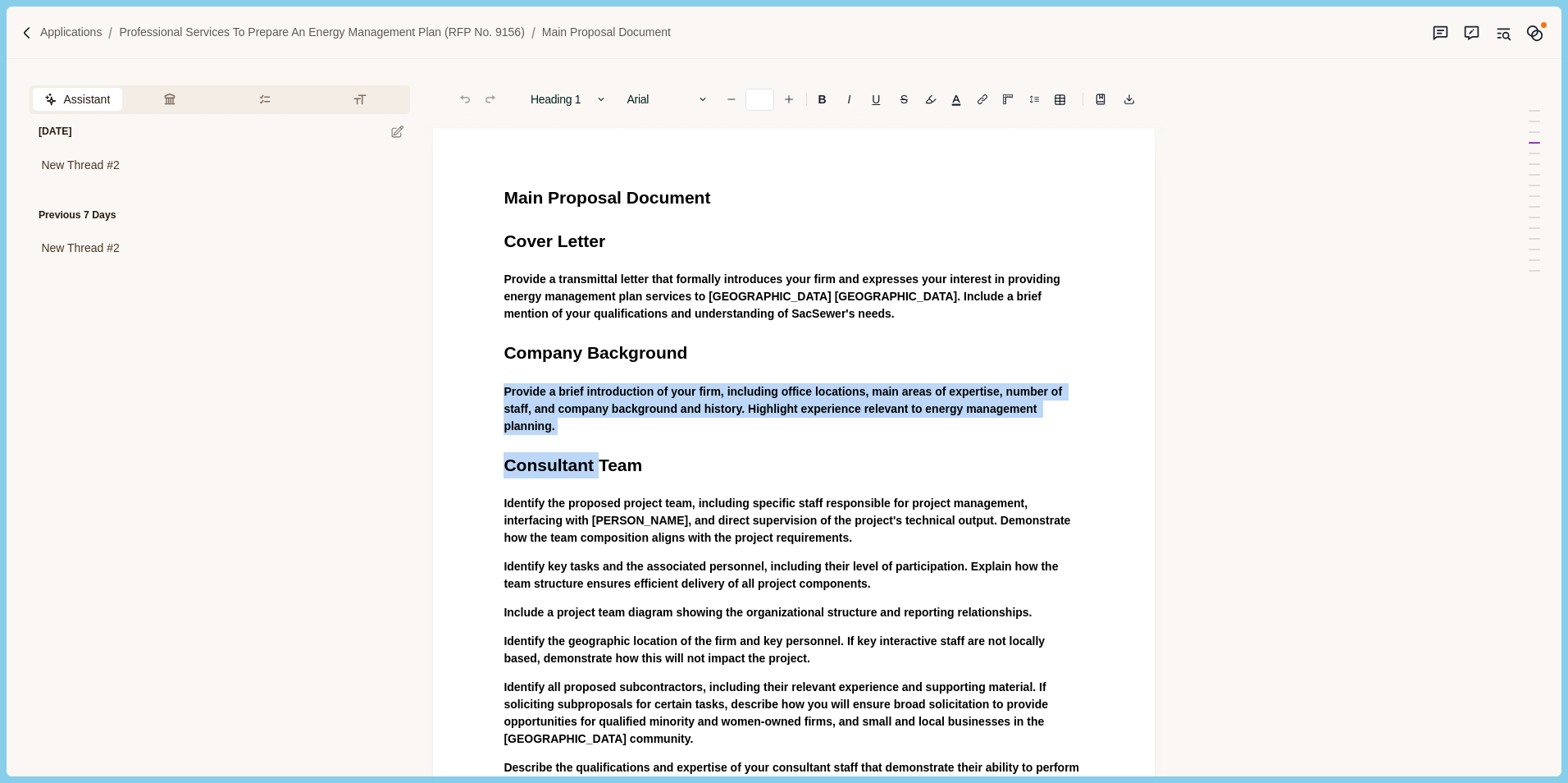
drag, startPoint x: 595, startPoint y: 434, endPoint x: 491, endPoint y: 398, distance: 110.1
drag, startPoint x: 557, startPoint y: 425, endPoint x: 491, endPoint y: 394, distance: 72.9
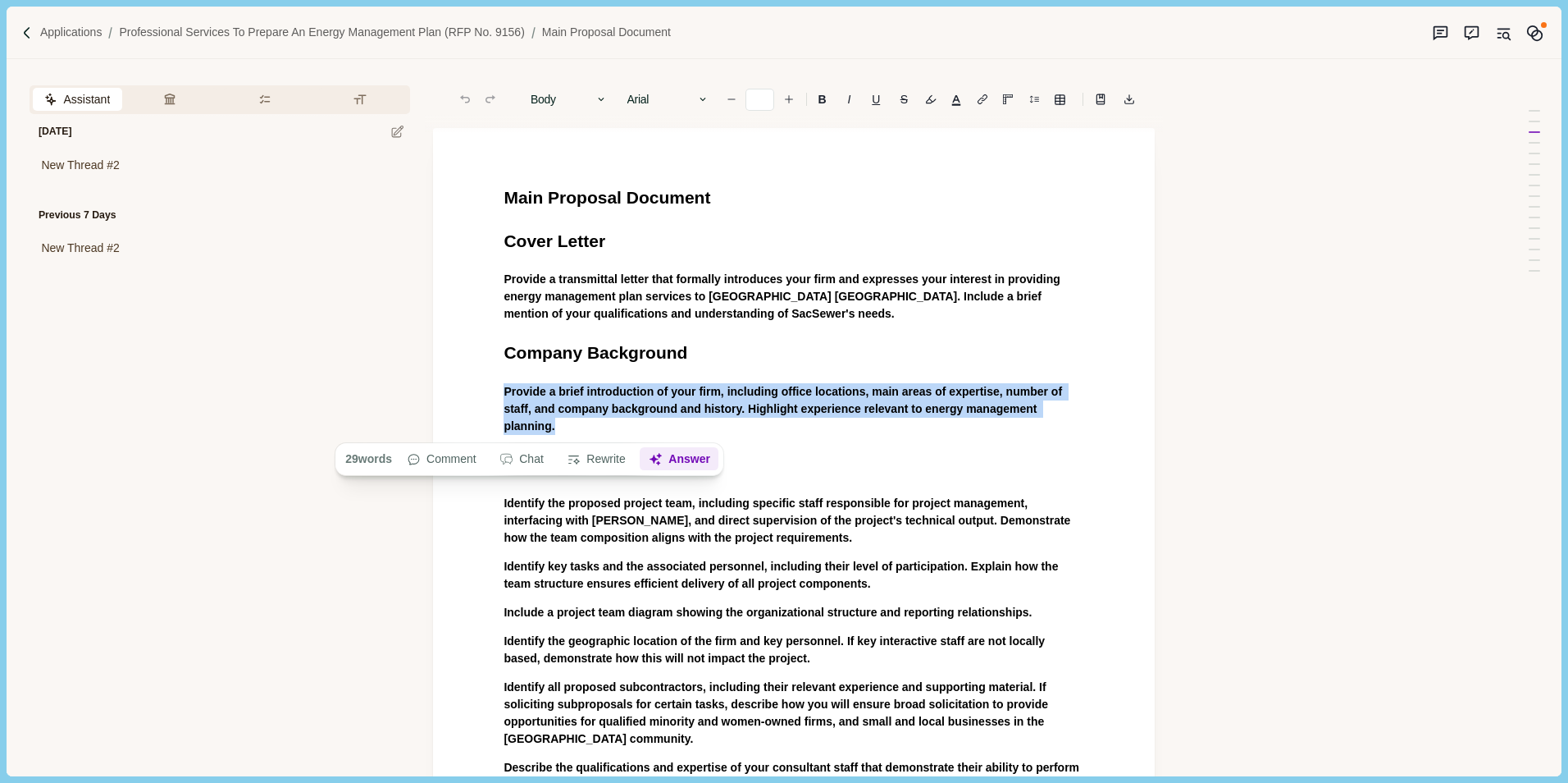
click at [675, 457] on button "Answer" at bounding box center [680, 459] width 78 height 23
